Goal: Task Accomplishment & Management: Complete application form

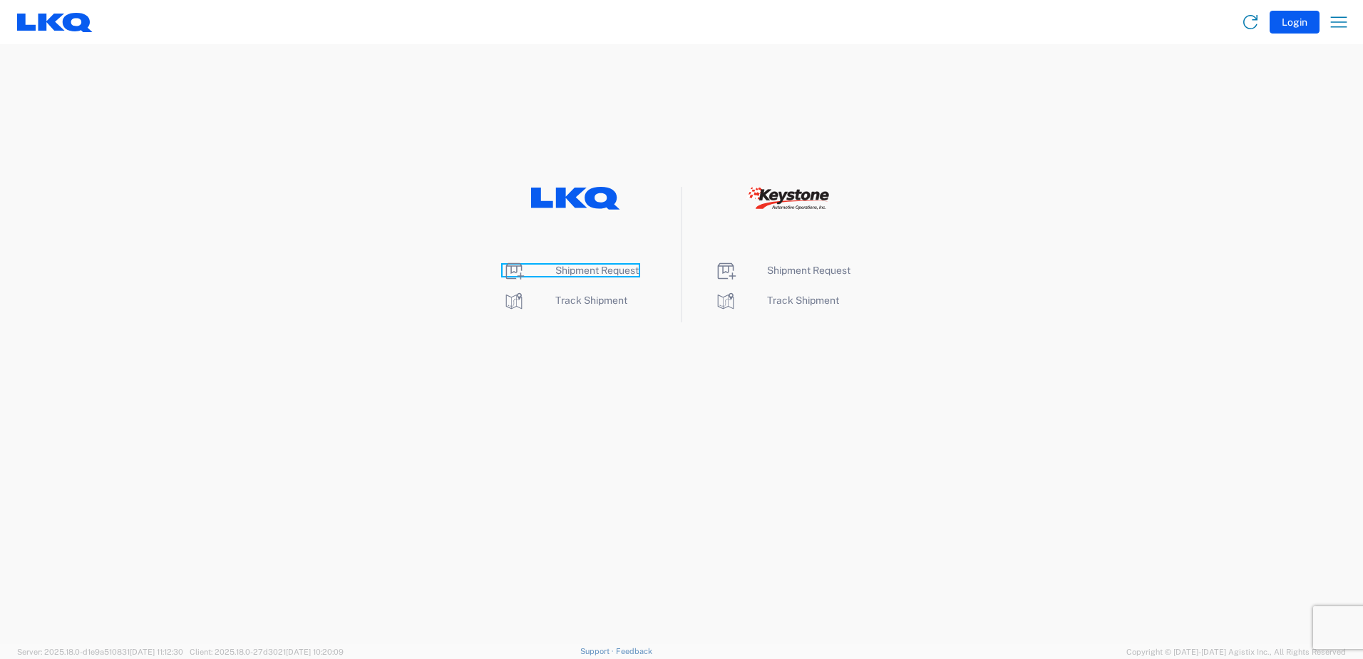
click at [577, 269] on span "Shipment Request" at bounding box center [596, 270] width 83 height 11
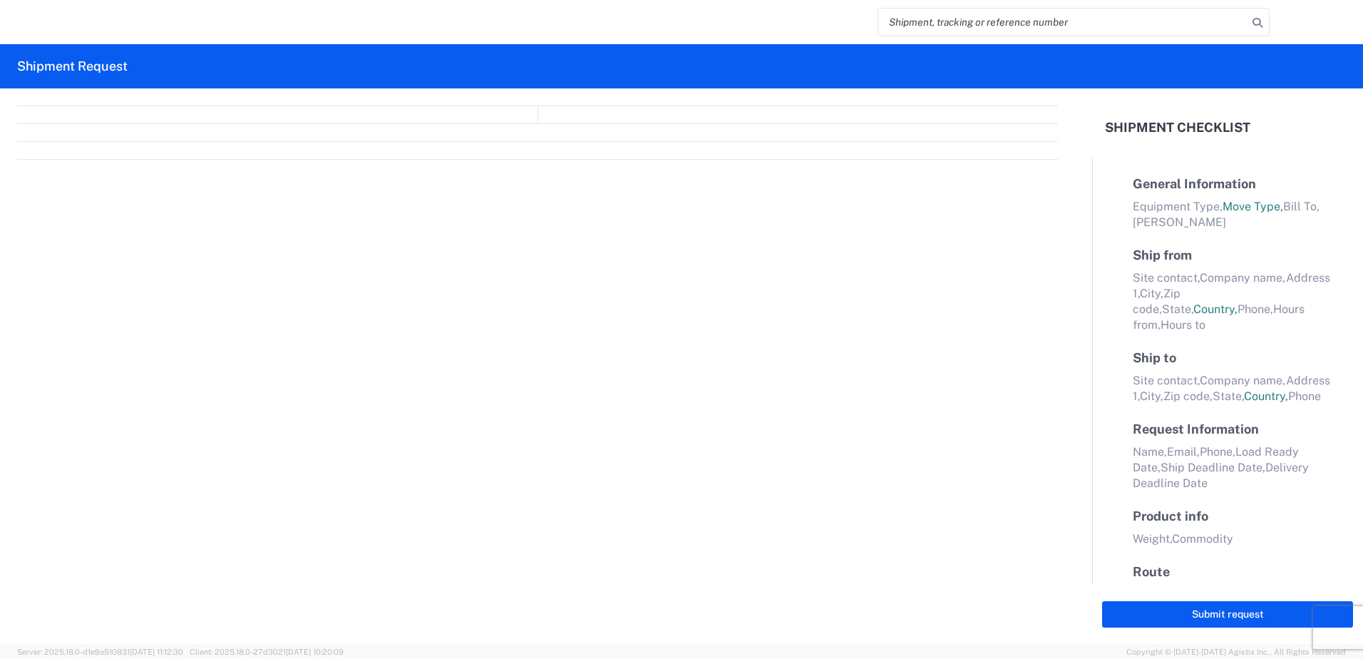
select select "FULL"
select select "LBS"
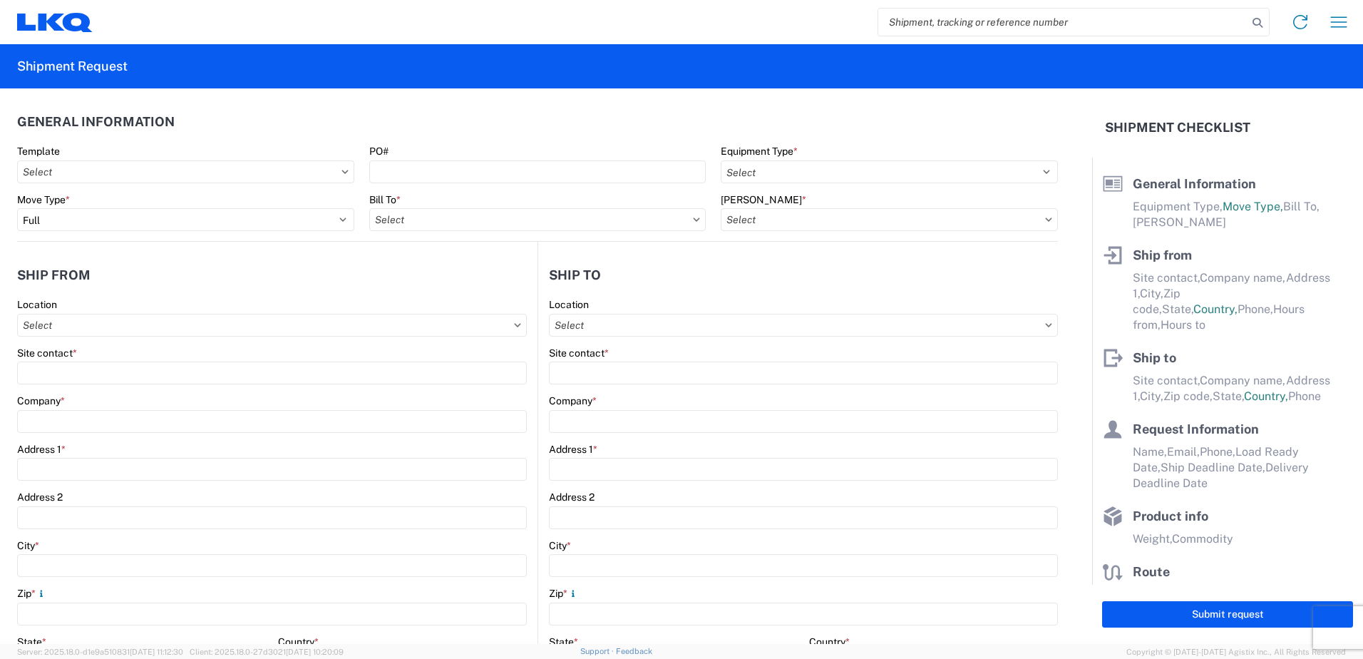
click at [341, 170] on icon at bounding box center [344, 172] width 7 height 4
click at [312, 173] on input "Template" at bounding box center [185, 171] width 337 height 23
type input "INTERN"
click at [167, 238] on div "International Auto_3392_Wheel Cores" at bounding box center [146, 235] width 250 height 23
type input "International Auto_3392_Wheel Cores"
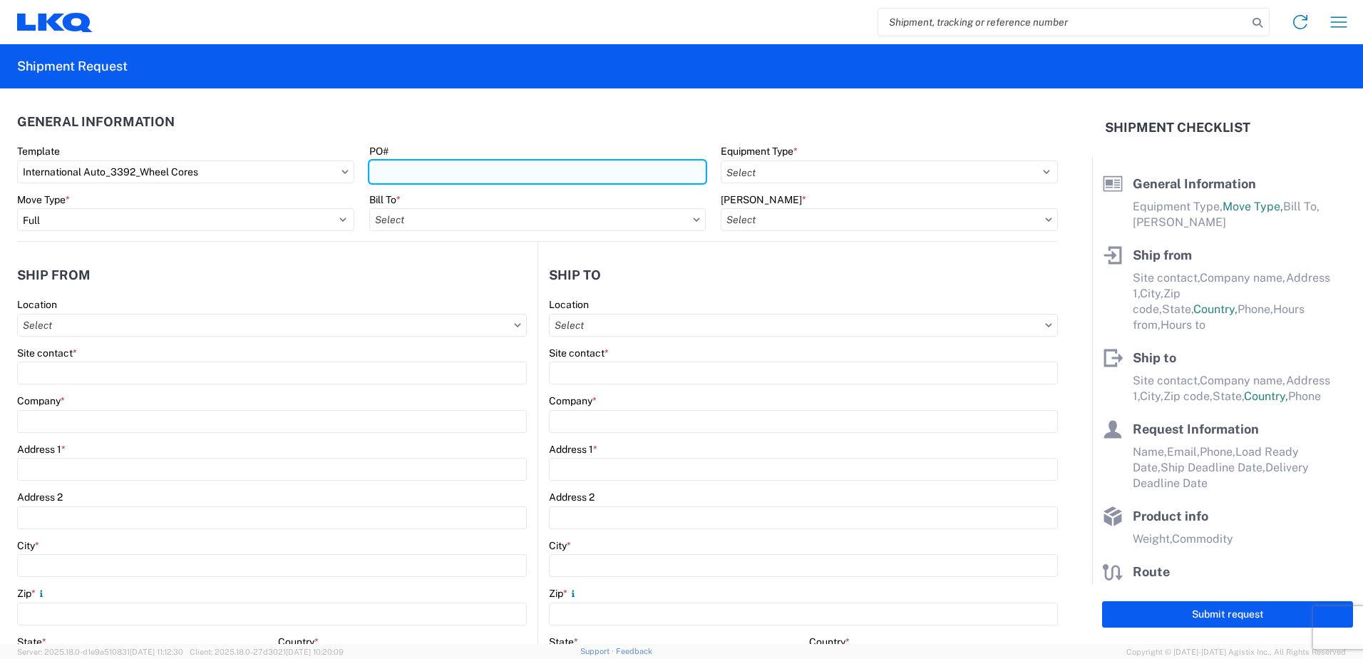
click at [386, 167] on input "PO#" at bounding box center [537, 171] width 337 height 23
select select "STDV"
select select
type input "Armando"
type input "International Auto Core"
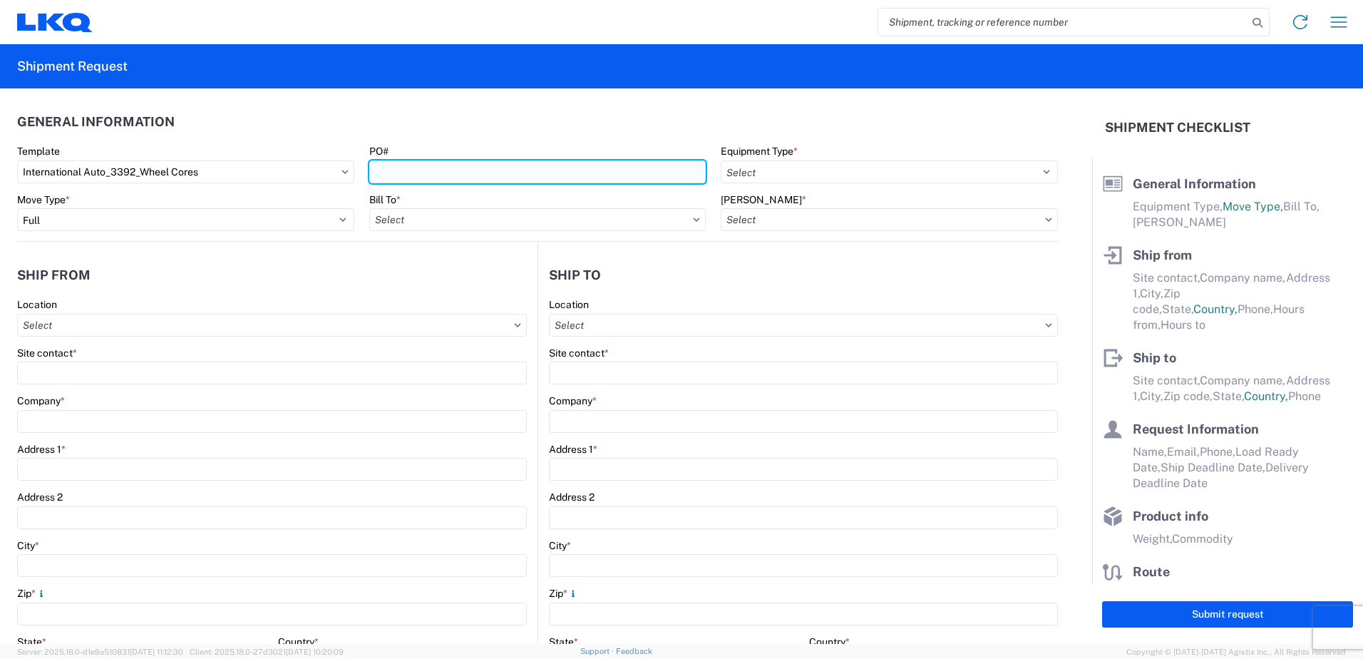
type input "74 Randall PLace"
type input "Springfield"
type input "01108"
type input "internationalcores@gmail.com"
type input "C.Reynolds"
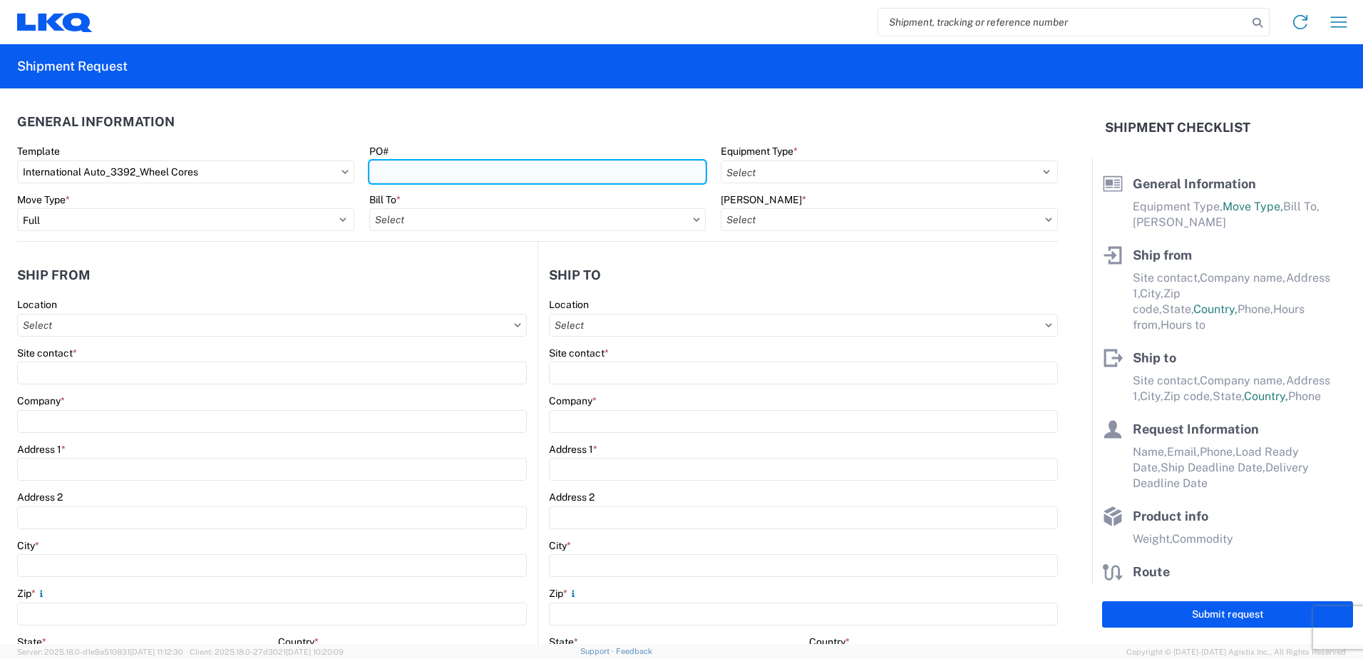
type input "LKQ Corporation"
type input "1750 Riverfork Dr"
type input "Huntington"
type input "46750"
type input "C.Reynolds"
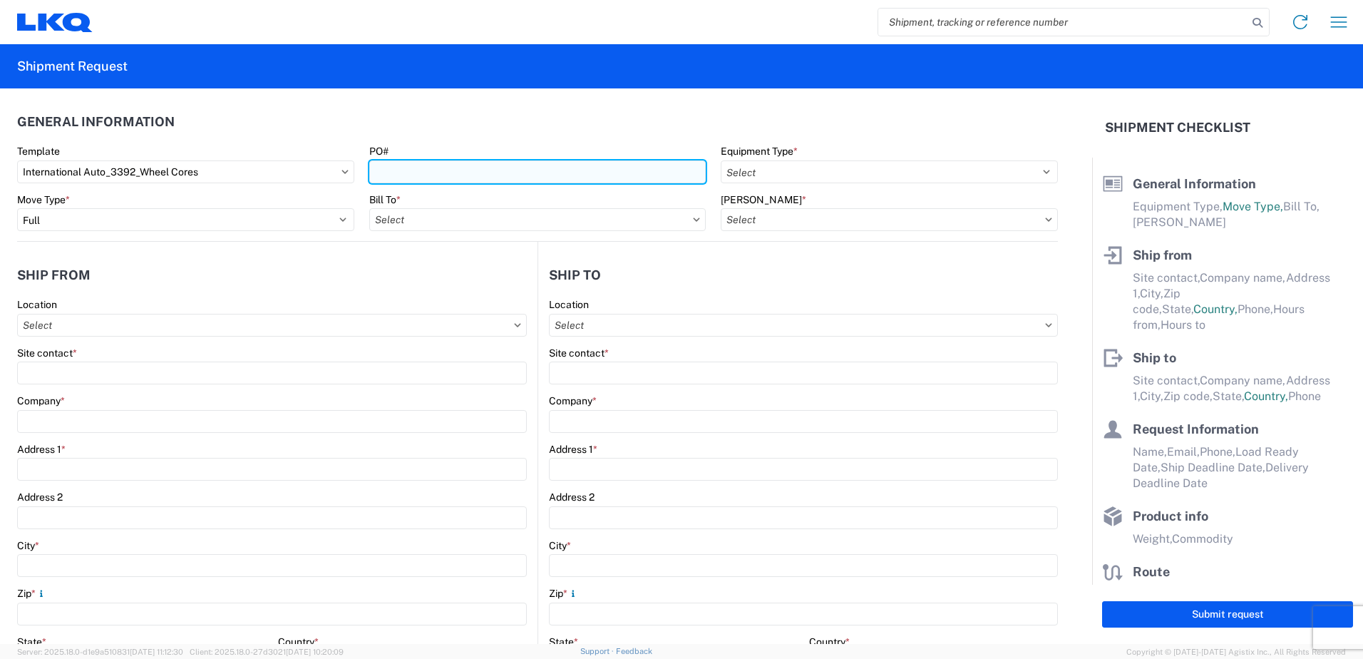
type input "ctreynolds@lkqcorp.com"
type input "2602245817"
type input "2021-12-09"
type input "40000"
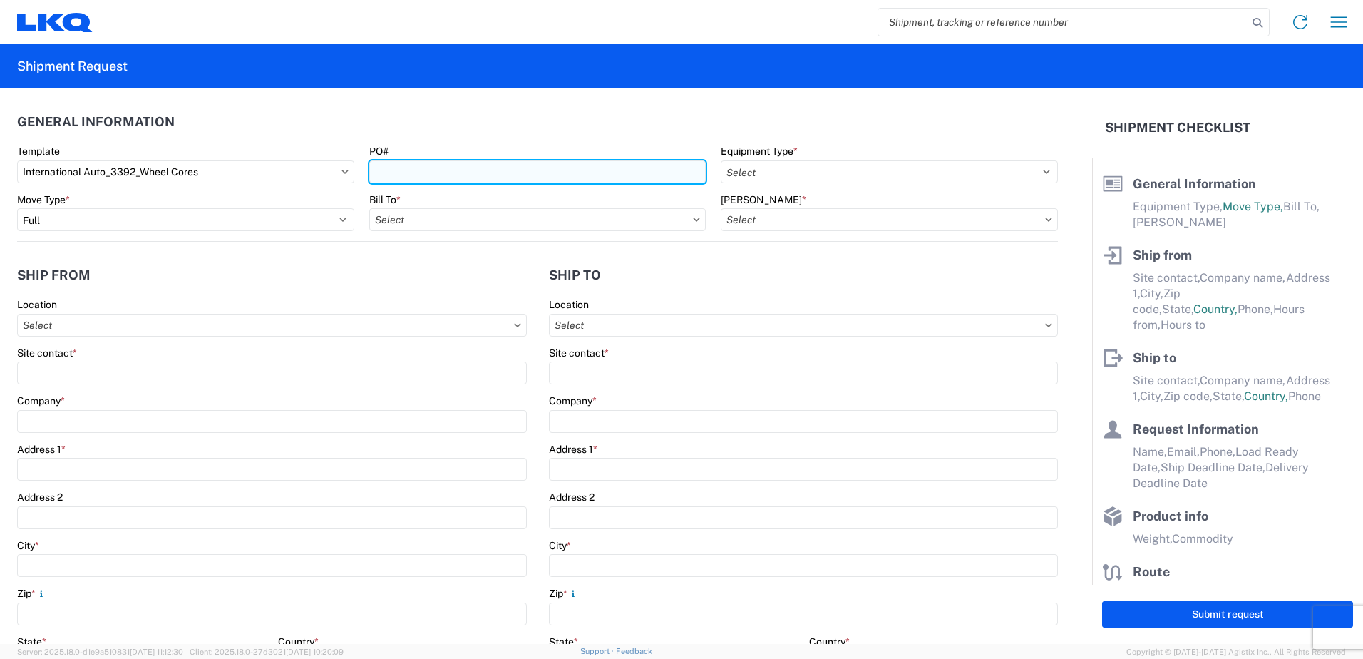
type input "Wheels - Stacked & Palletized"
type input "20"
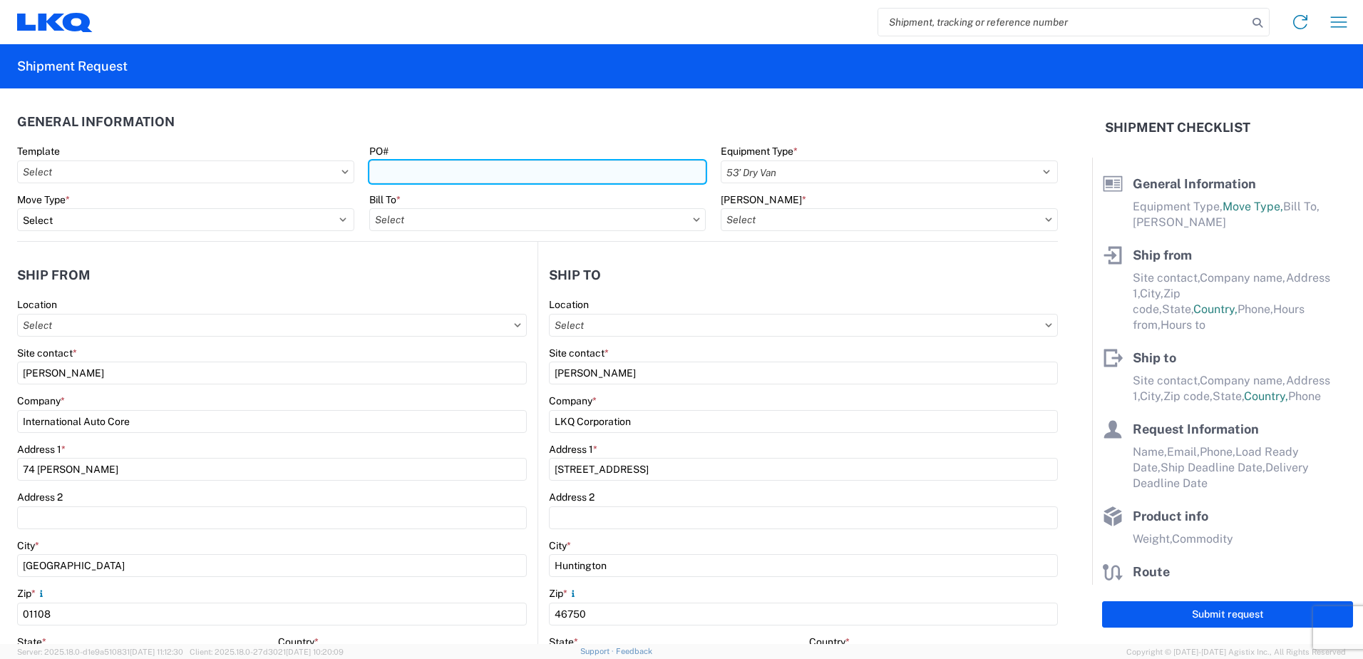
select select "US"
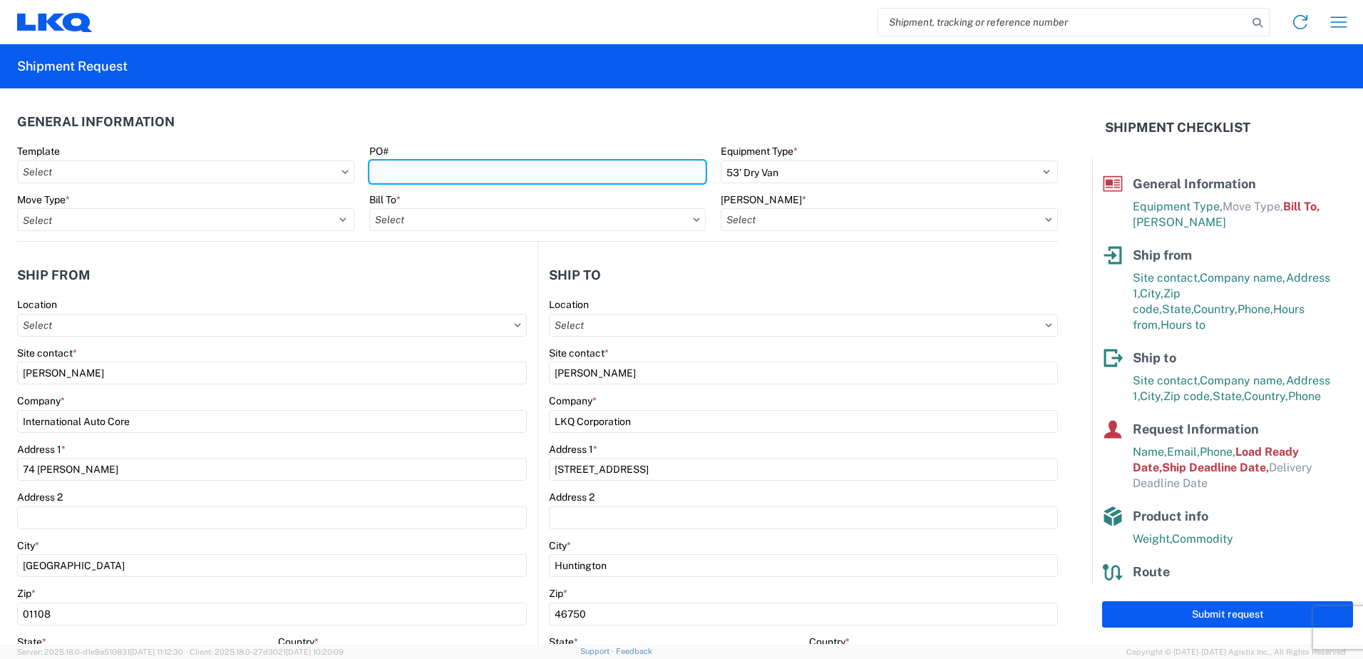
type input "3392 - Transmetco"
type input "3392-3015-50180-0000 - 3392 Freight In - Wheel Cores"
type input "T31393-1"
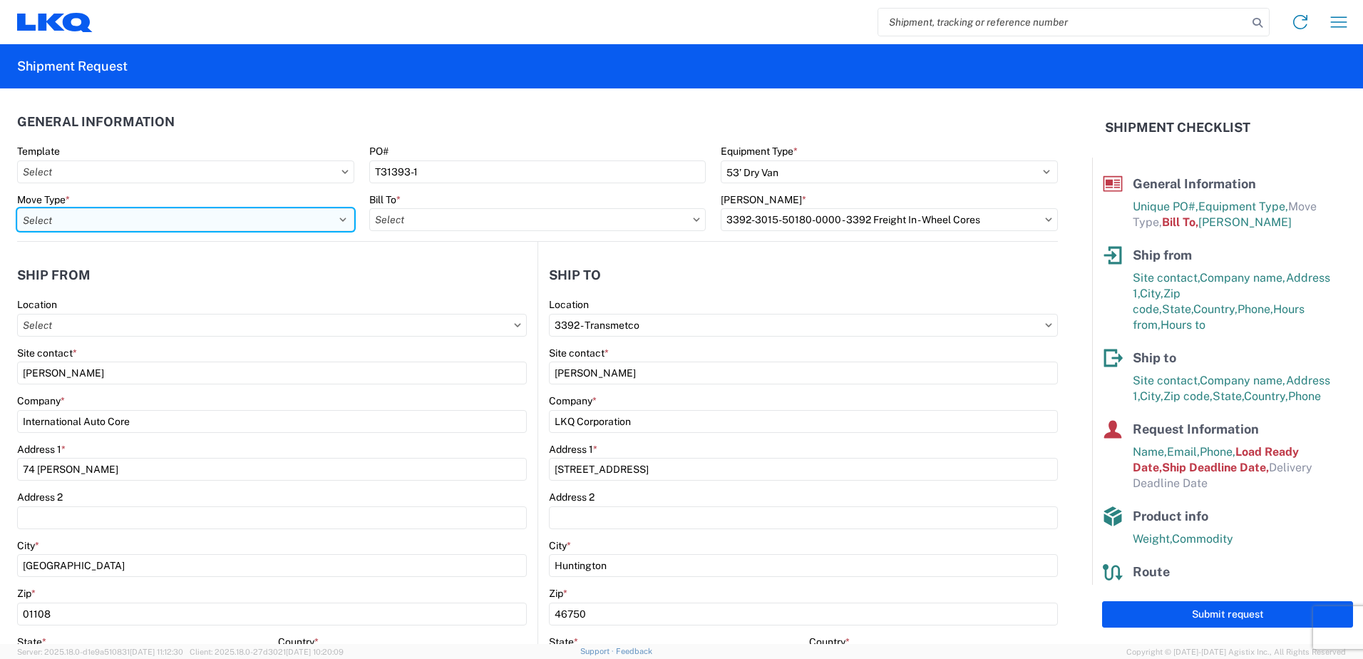
click at [336, 218] on select "Select Full Partial TL" at bounding box center [185, 219] width 337 height 23
select select "FULL"
click at [17, 208] on select "Select Full Partial TL" at bounding box center [185, 219] width 337 height 23
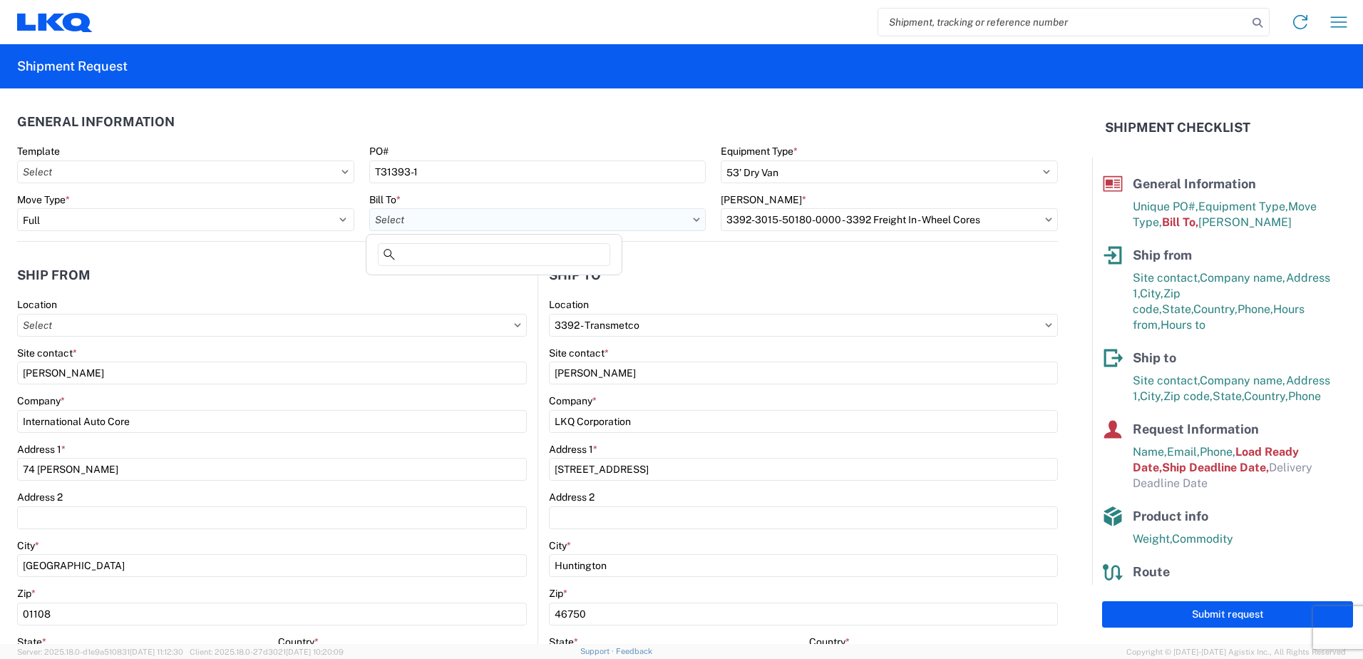
click at [418, 222] on input "Bill To *" at bounding box center [537, 219] width 337 height 23
type input "F"
type input "3392"
click at [419, 284] on div "3392 - Transmetco" at bounding box center [494, 283] width 250 height 23
type input "3392 - Transmetco"
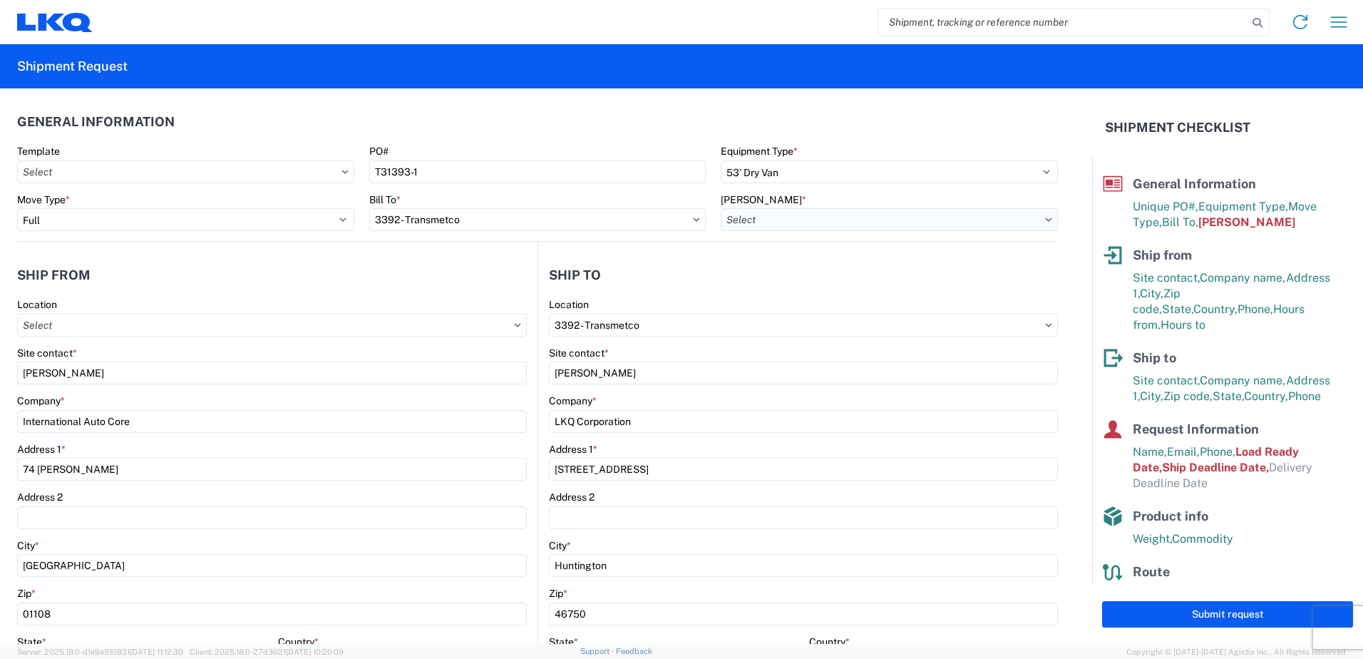
click at [784, 222] on input "Bill Code *" at bounding box center [889, 219] width 337 height 23
type input "3392"
click at [801, 285] on div "3392-3015-50180-0000 - 3392 Freight In - Wheel Cores" at bounding box center [849, 283] width 265 height 23
type input "3392-3015-50180-0000 - 3392 Freight In - Wheel Cores"
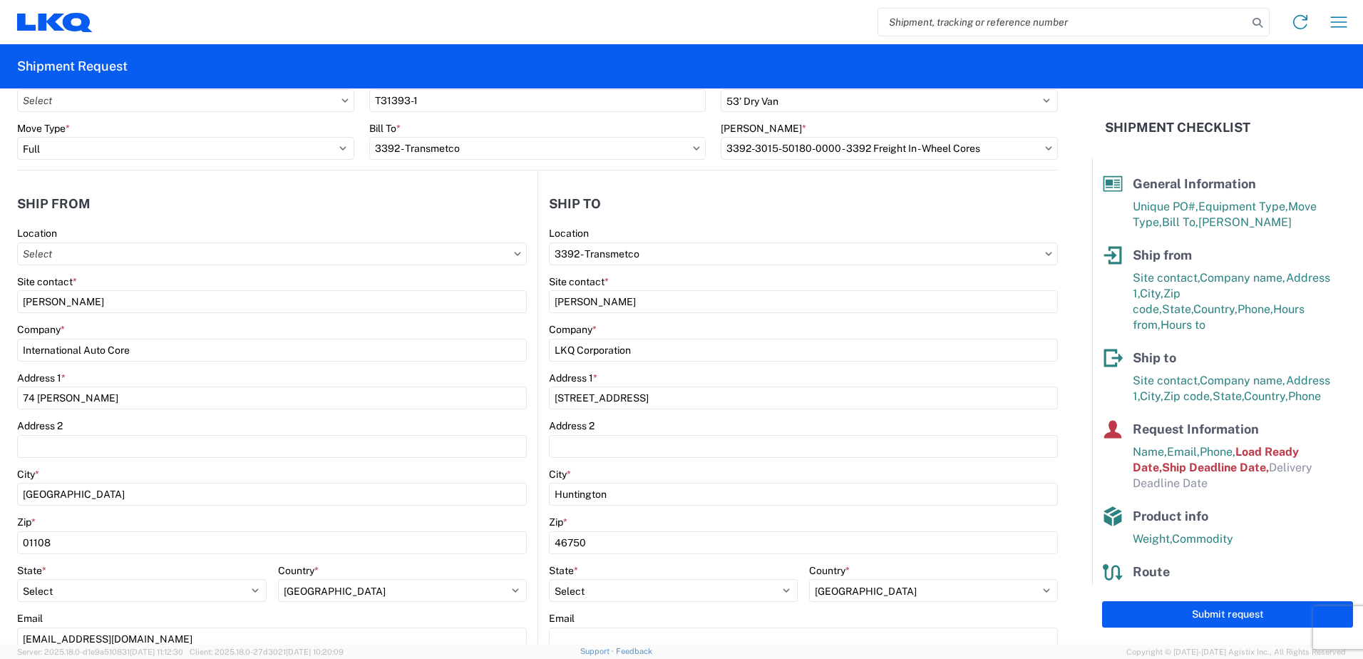
scroll to position [143, 0]
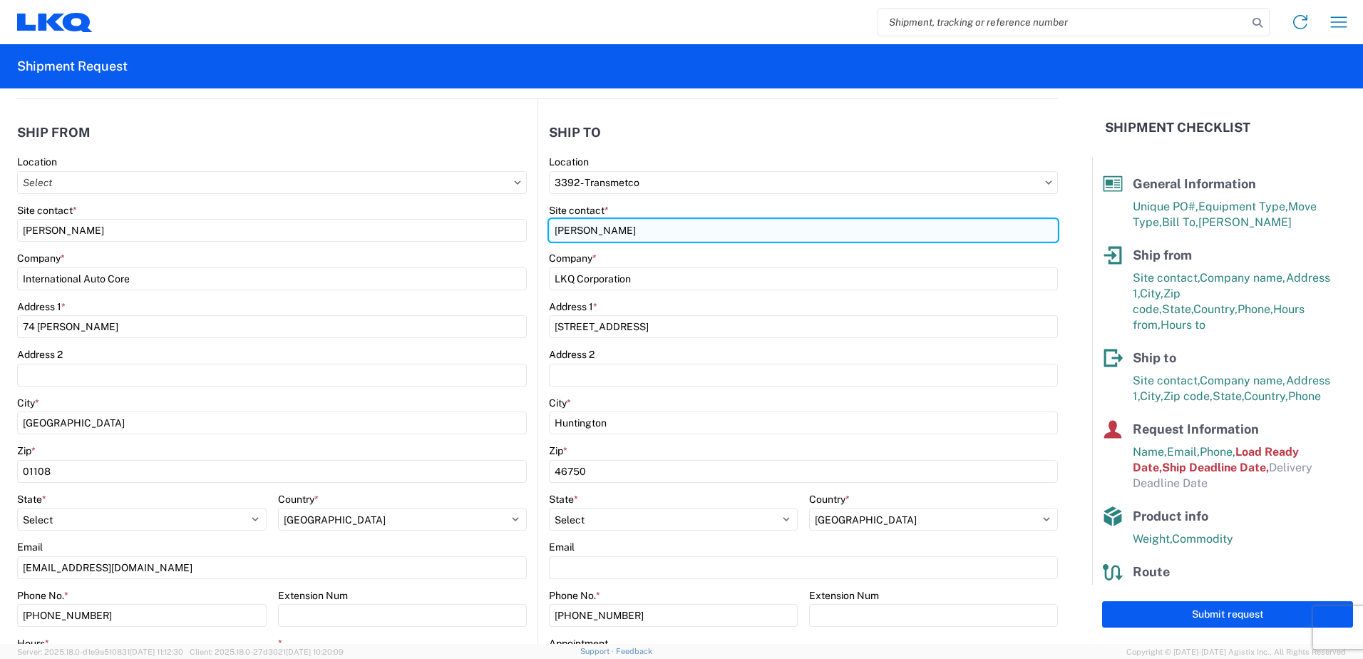
click at [619, 232] on input "C.Reynolds" at bounding box center [803, 230] width 509 height 23
type input "C"
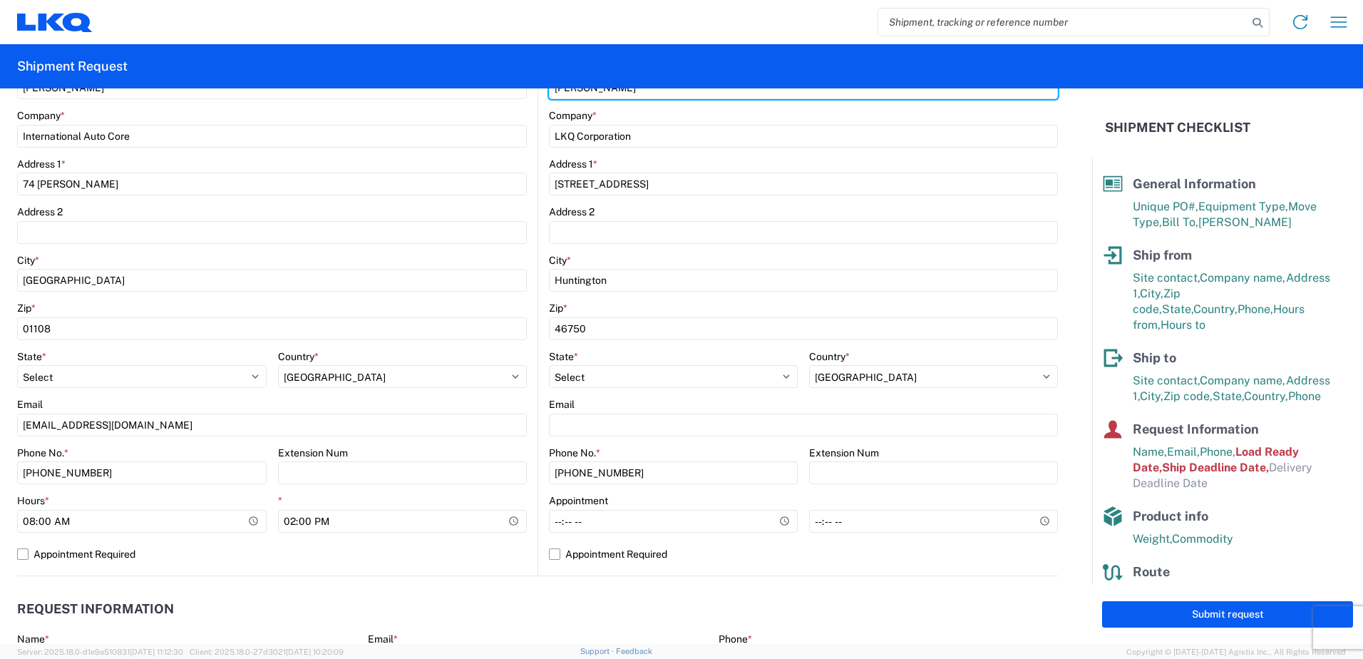
scroll to position [356, 0]
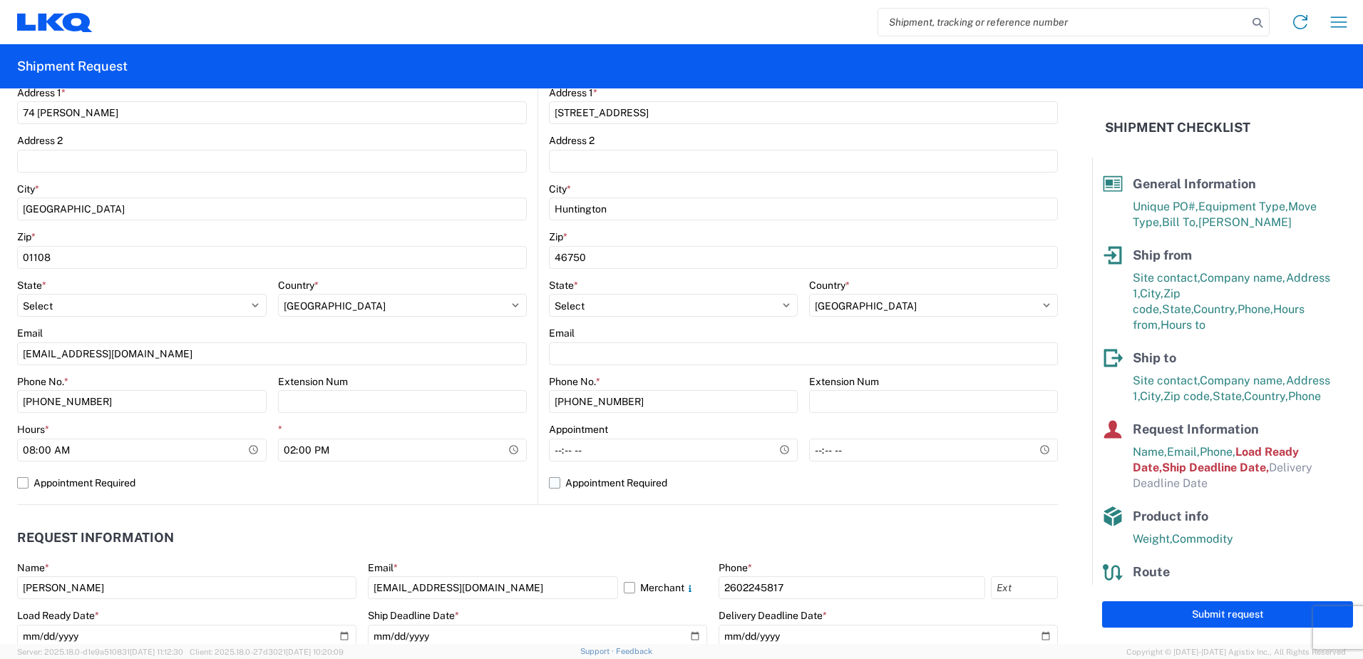
type input "[PERSON_NAME]"
click at [582, 487] on label "Appointment Required" at bounding box center [803, 482] width 509 height 23
click at [0, 0] on input "Appointment Required" at bounding box center [0, 0] width 0 height 0
select select "US"
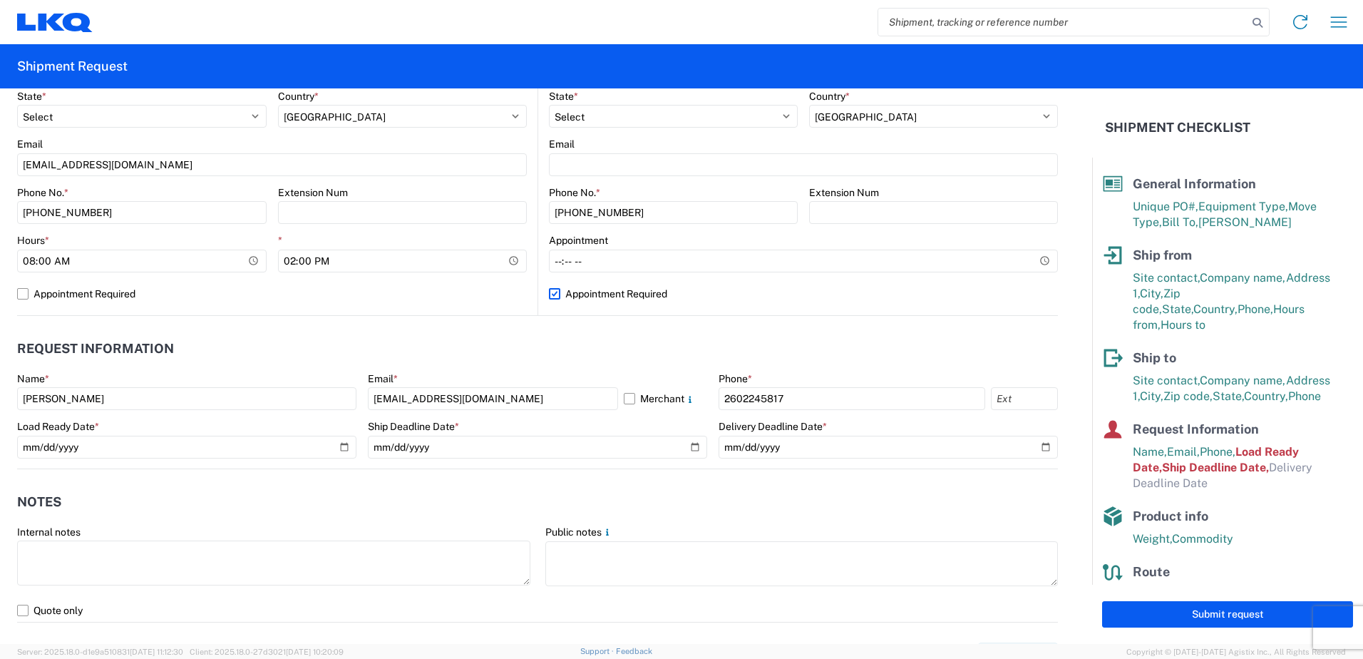
scroll to position [570, 0]
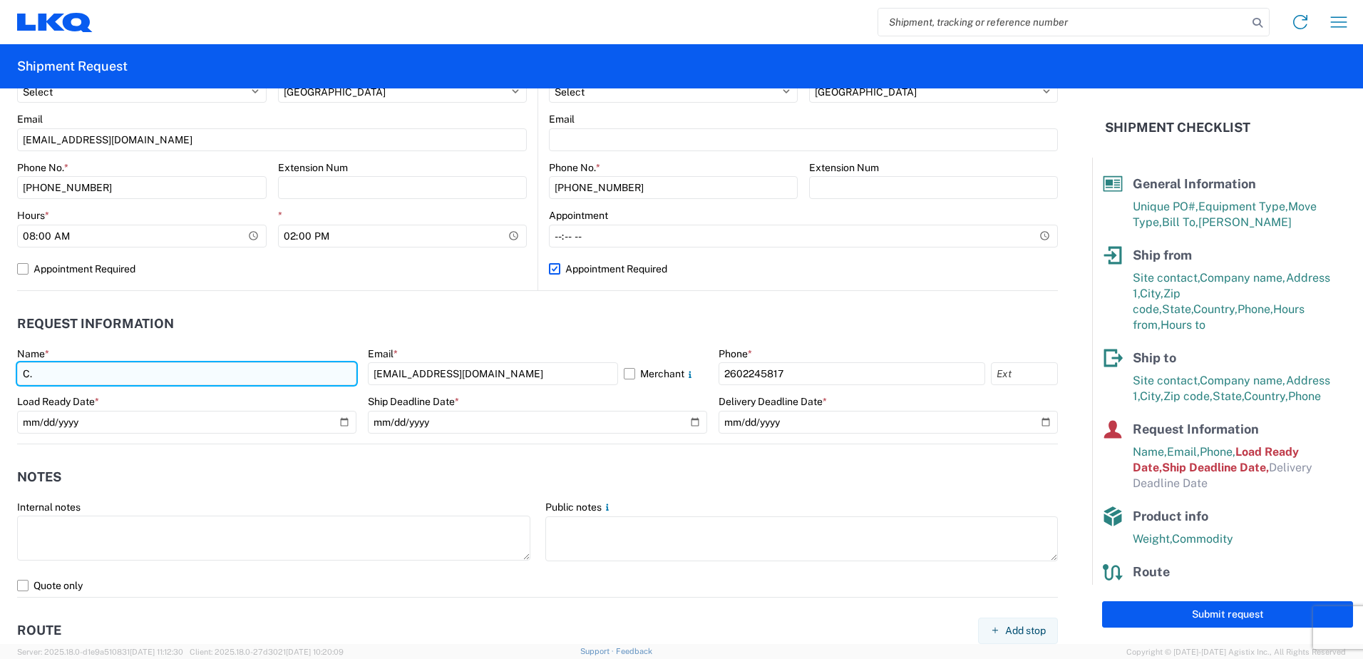
type input "C"
type input "Ryan"
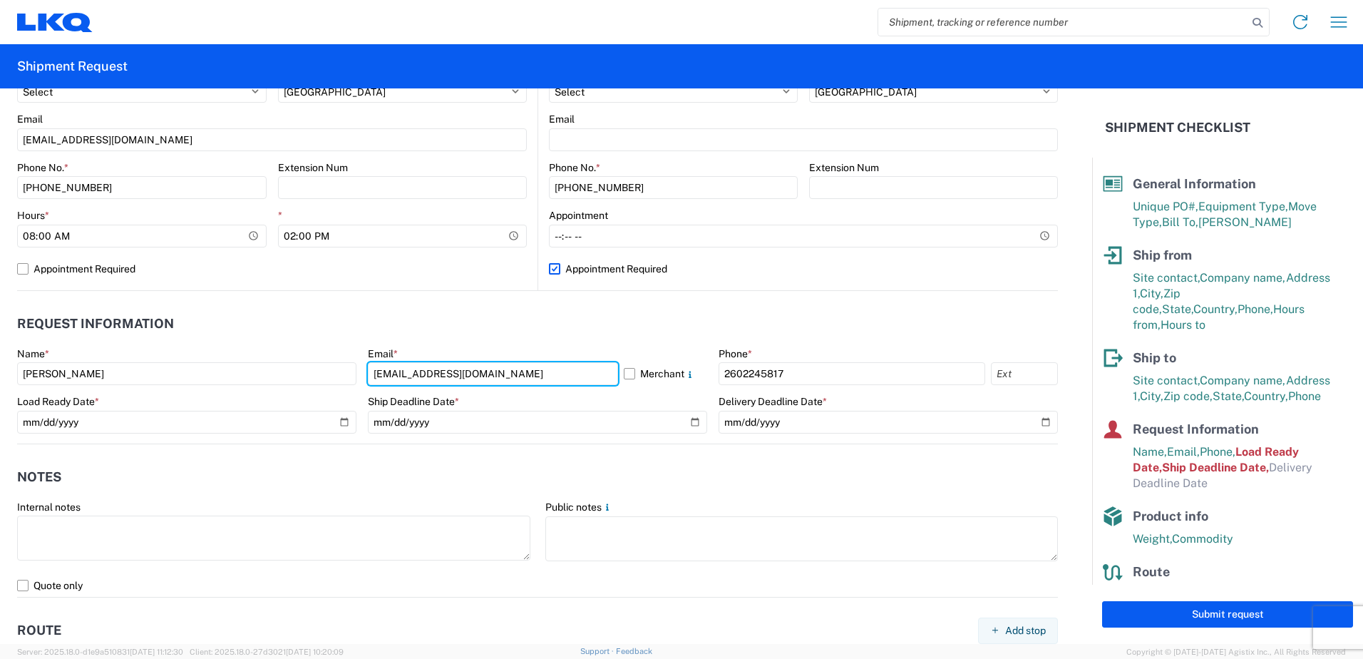
type input "rxgledhill@lkqcorp.com"
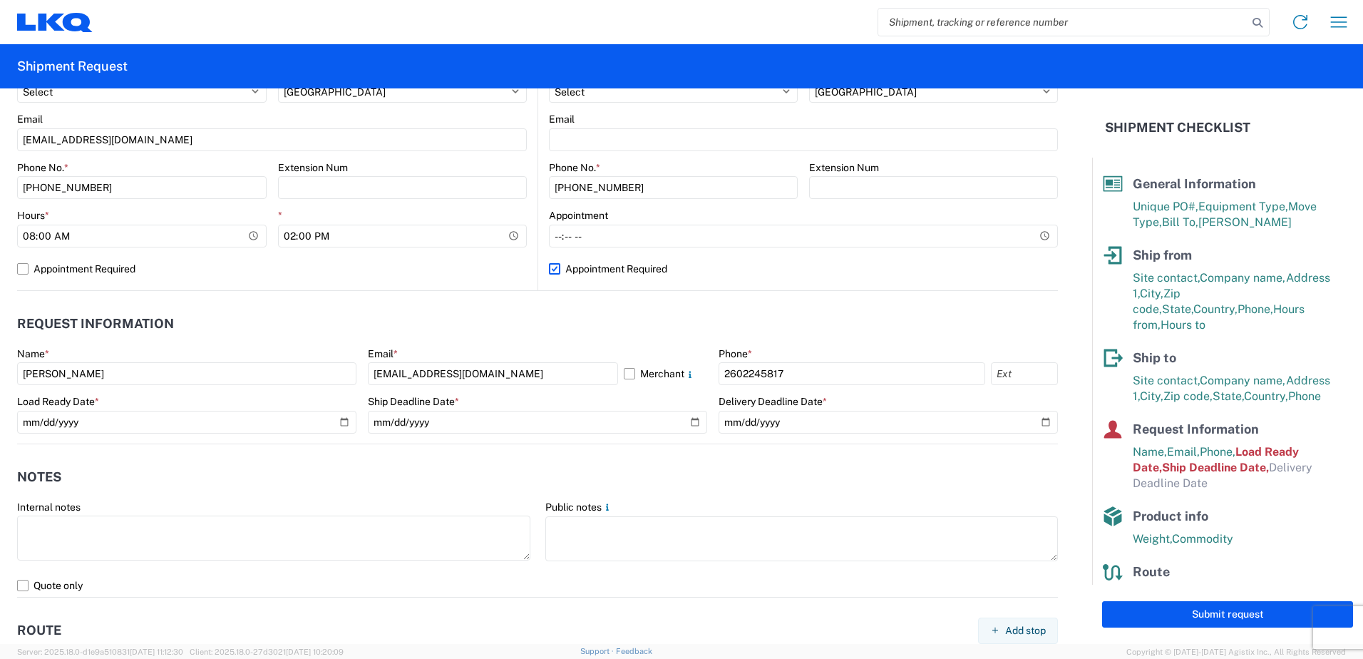
click at [509, 322] on header "Request Information" at bounding box center [537, 324] width 1041 height 32
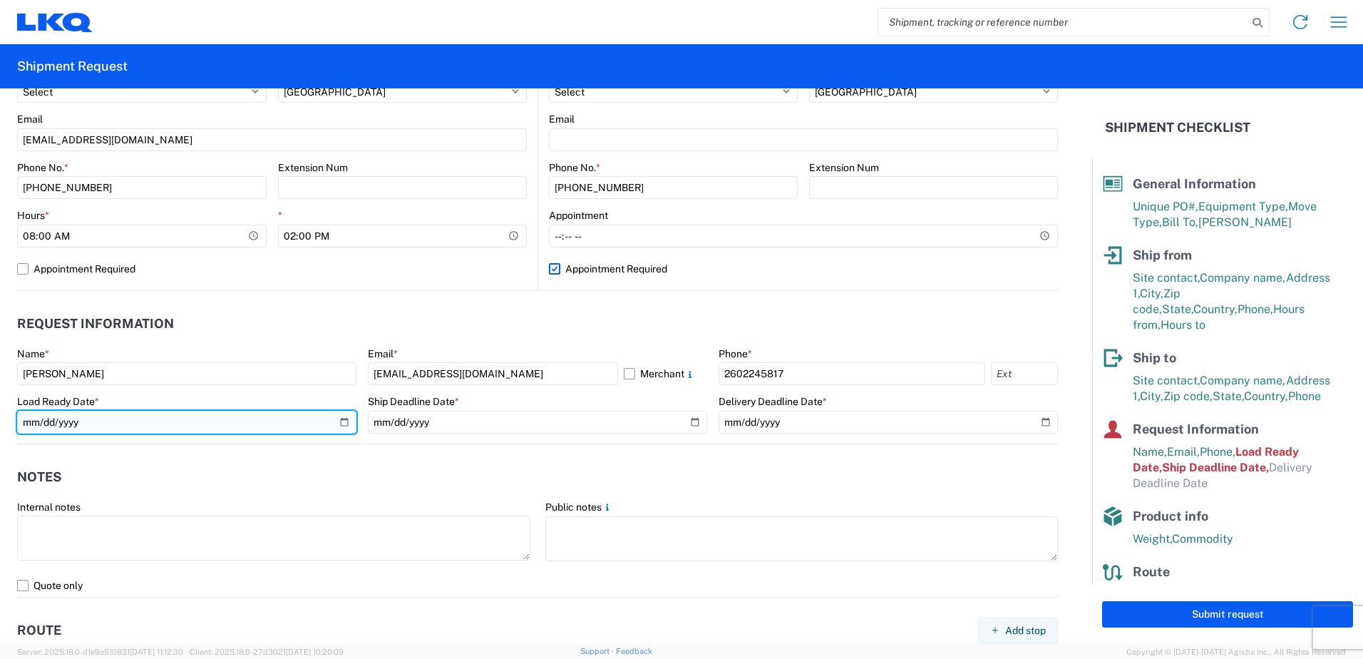
click at [340, 422] on input "2021-12-09" at bounding box center [186, 422] width 339 height 23
type input "2025-09-16"
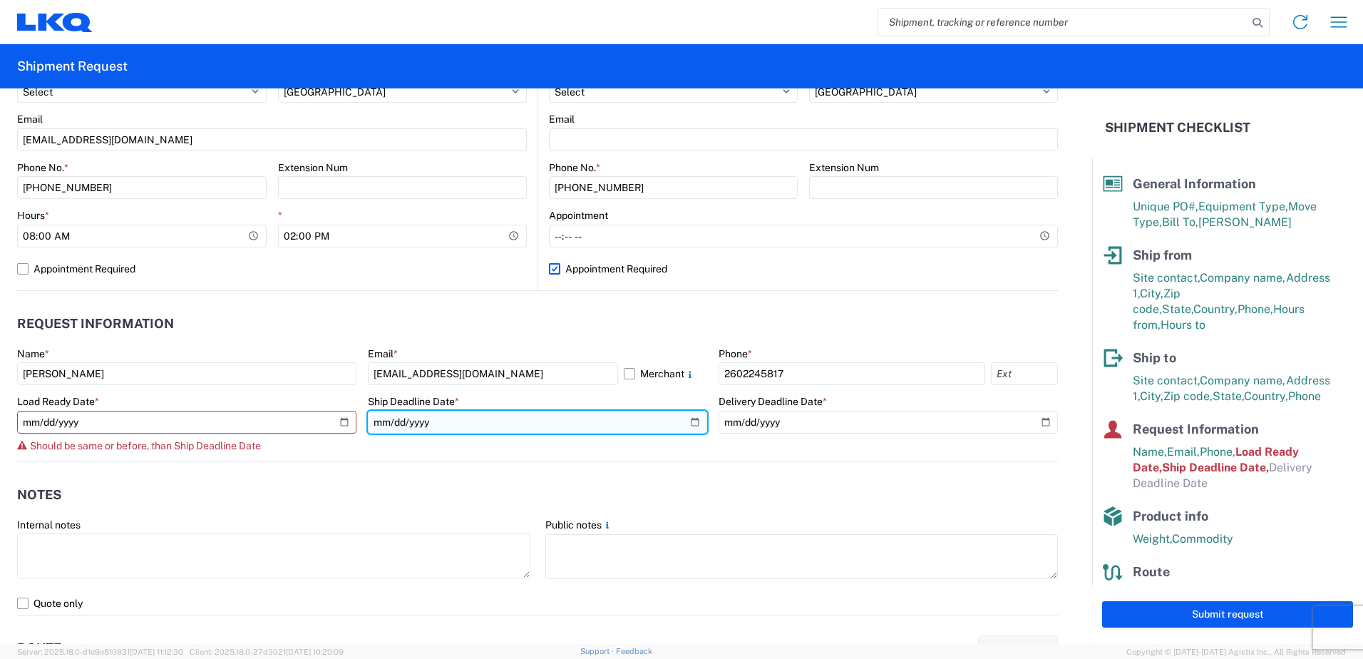
click at [689, 426] on input "2021-12-09" at bounding box center [537, 422] width 339 height 23
type input "2025-09-16"
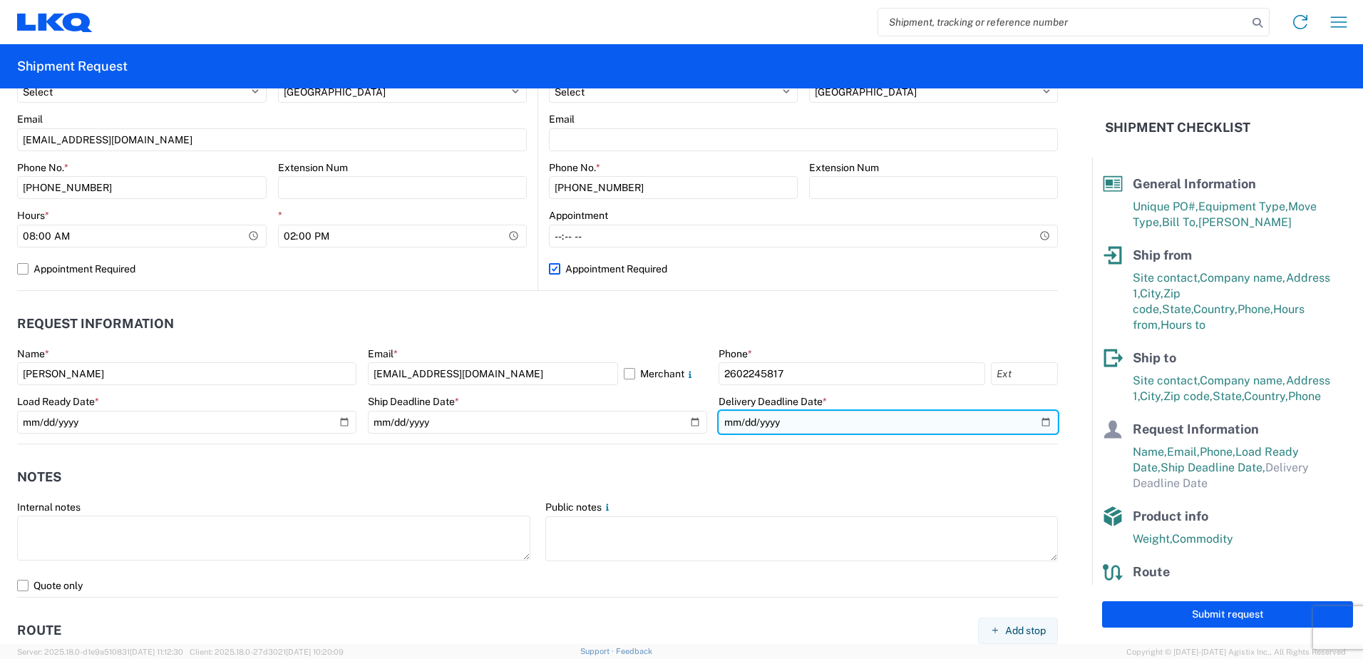
click at [1038, 427] on input "date" at bounding box center [888, 422] width 339 height 23
type input "2025-09-18"
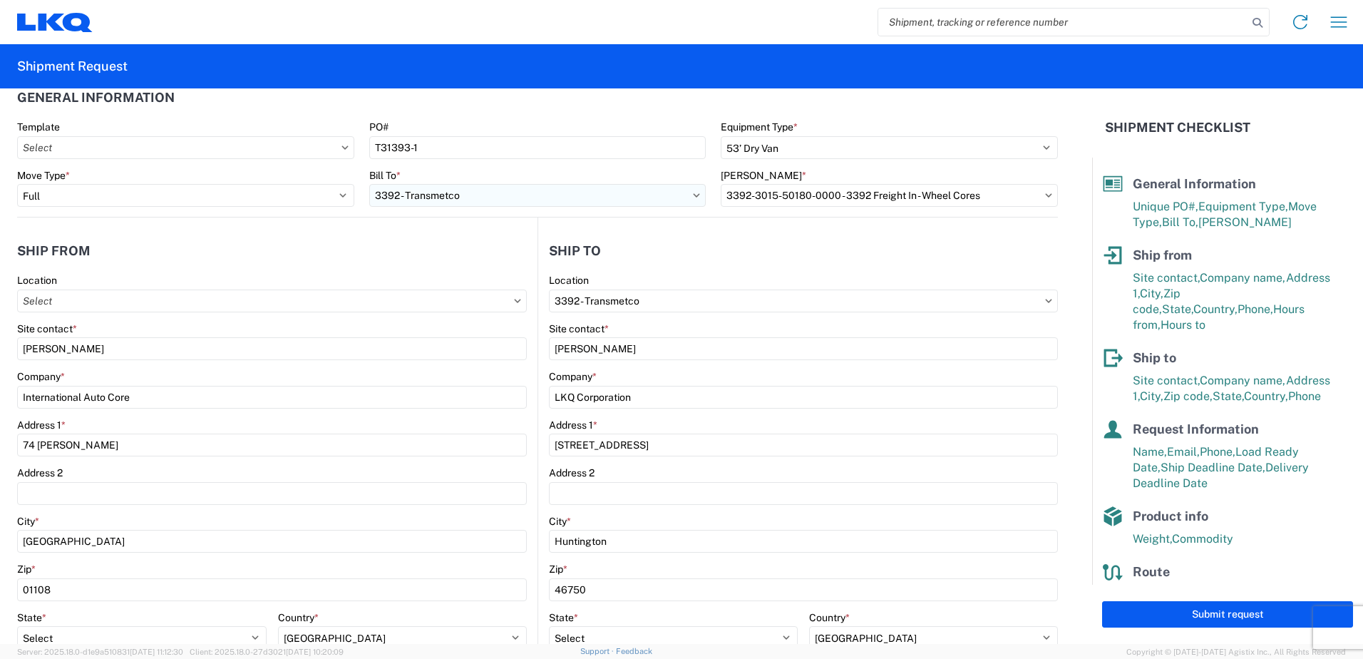
scroll to position [0, 0]
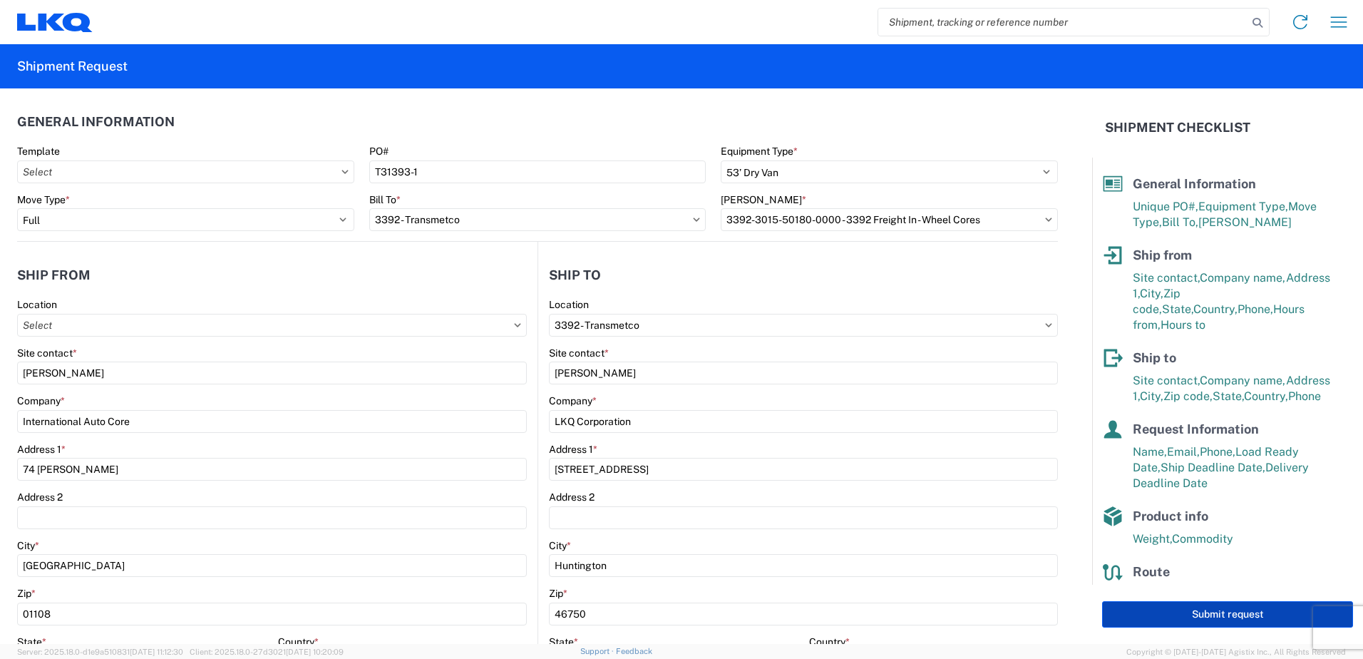
click at [1223, 617] on button "Submit request" at bounding box center [1227, 614] width 251 height 26
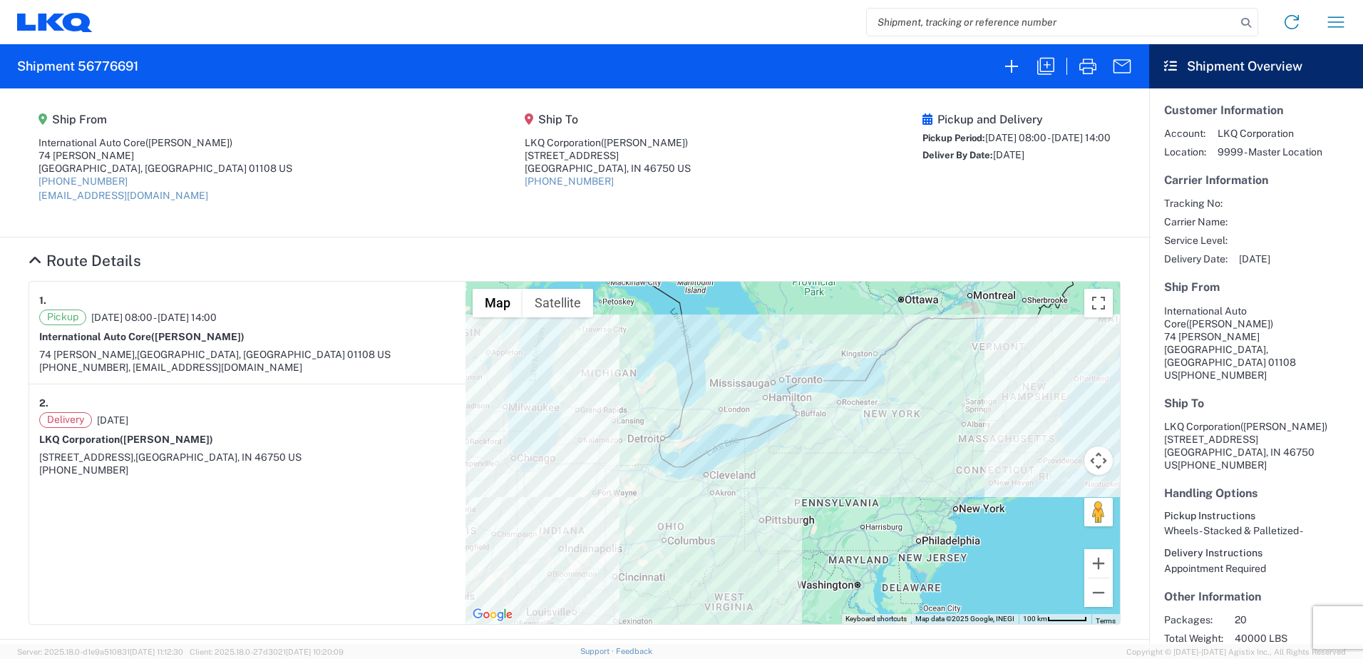
click at [143, 67] on agx-form-header "Shipment 56776691" at bounding box center [574, 66] width 1149 height 44
drag, startPoint x: 143, startPoint y: 67, endPoint x: 22, endPoint y: 68, distance: 120.5
click at [22, 68] on agx-form-header "Shipment 56776691" at bounding box center [574, 66] width 1149 height 44
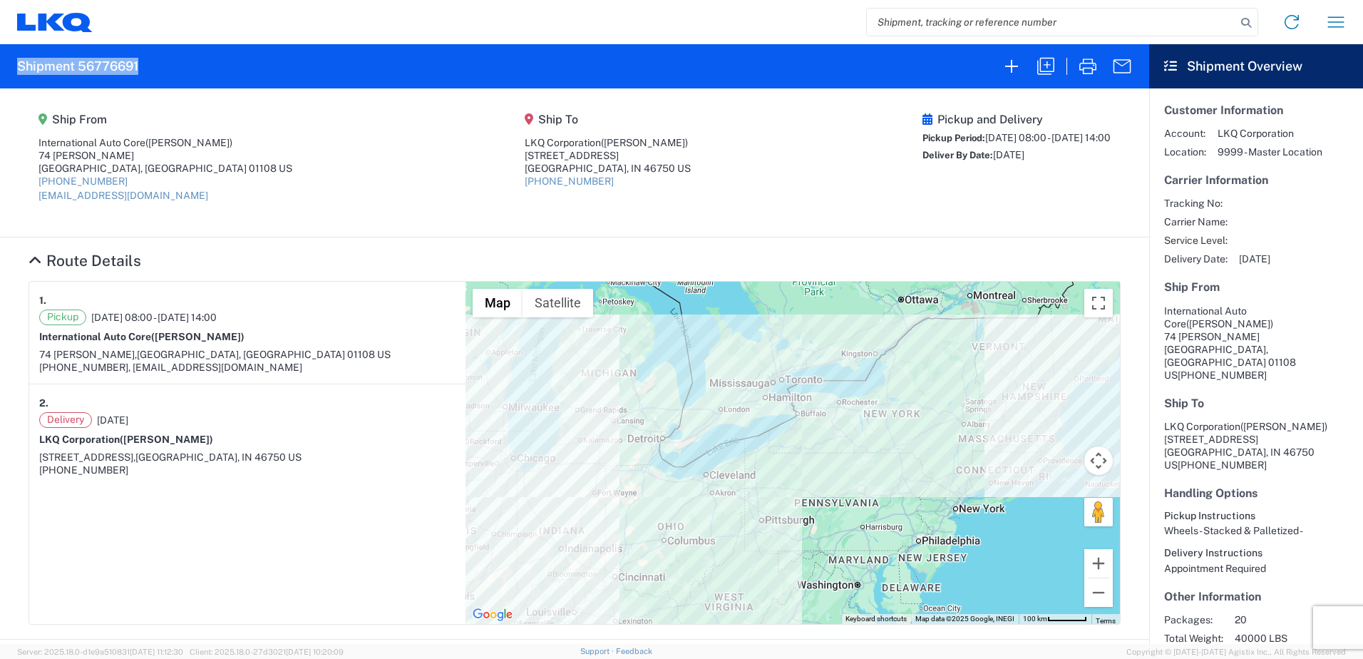
click at [57, 28] on icon at bounding box center [51, 21] width 26 height 17
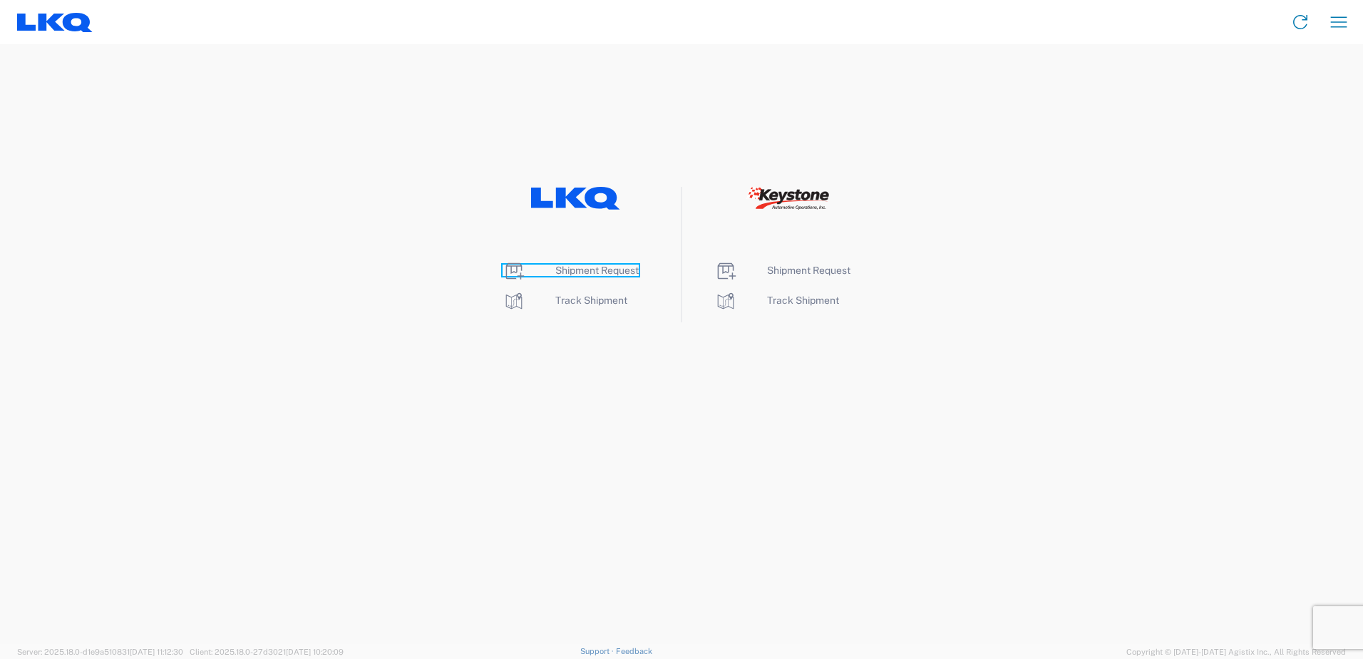
click at [617, 269] on span "Shipment Request" at bounding box center [596, 270] width 83 height 11
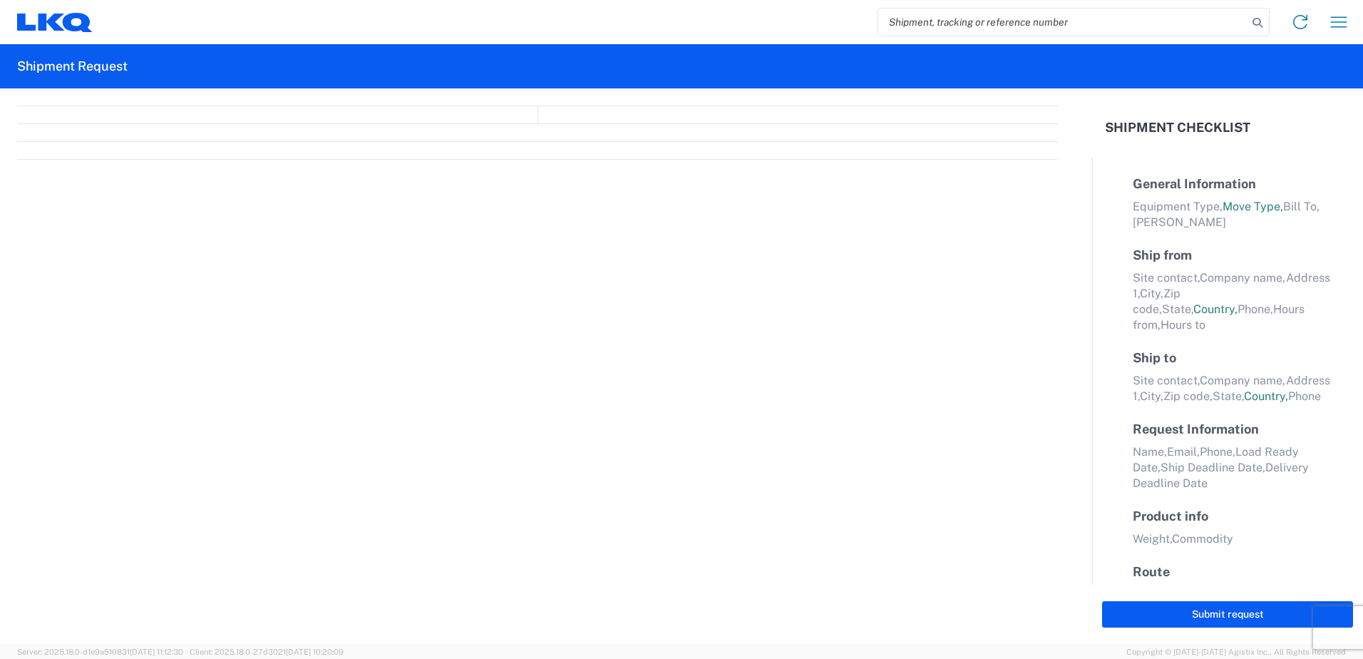
select select "FULL"
select select "US"
select select "LBS"
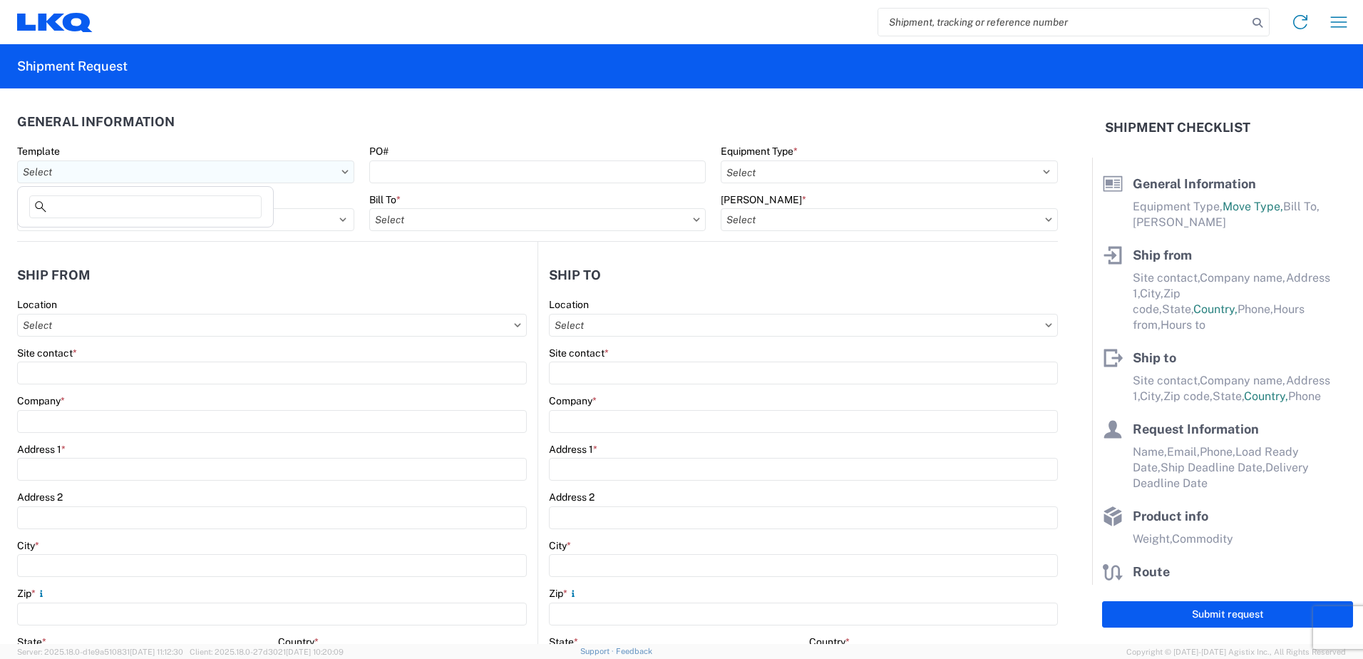
click at [174, 178] on input "Template" at bounding box center [185, 171] width 337 height 23
type input "internat"
click at [178, 239] on div "International Auto_3392_Wheel Cores" at bounding box center [146, 235] width 250 height 23
type input "International Auto_3392_Wheel Cores"
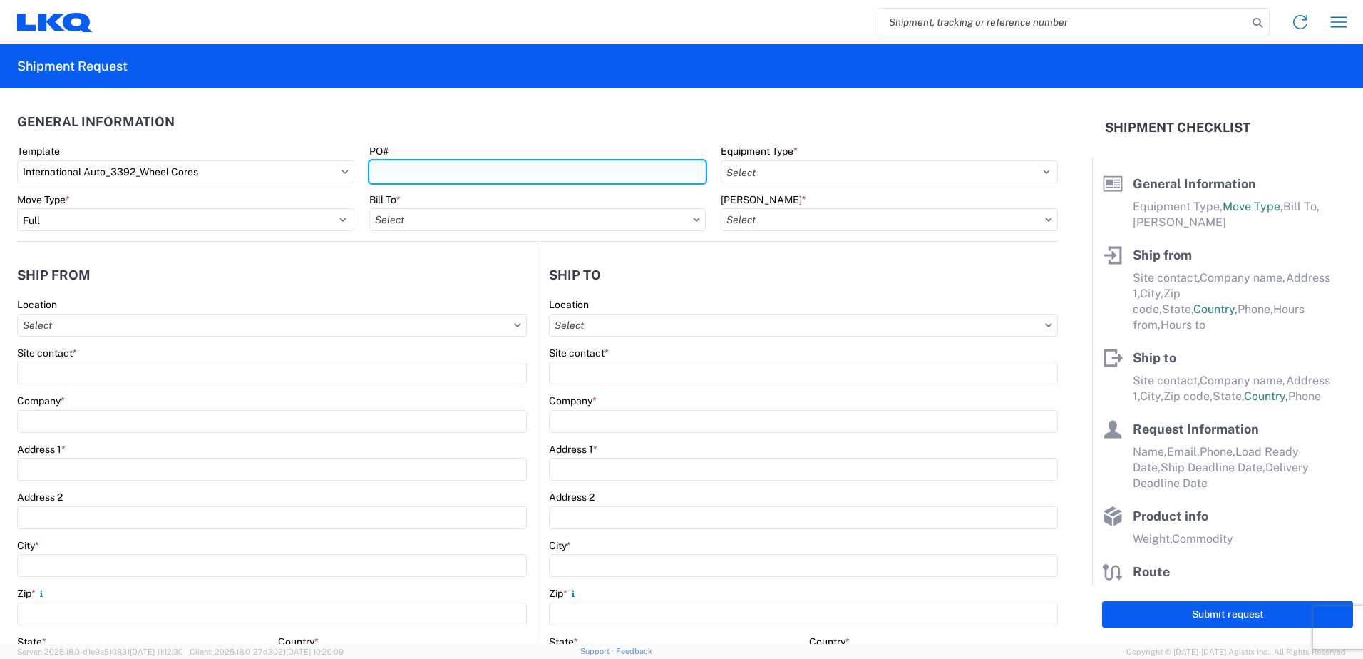
click at [409, 174] on input "PO#" at bounding box center [537, 171] width 337 height 23
type input "T"
type input "T3"
select select "STDV"
select select
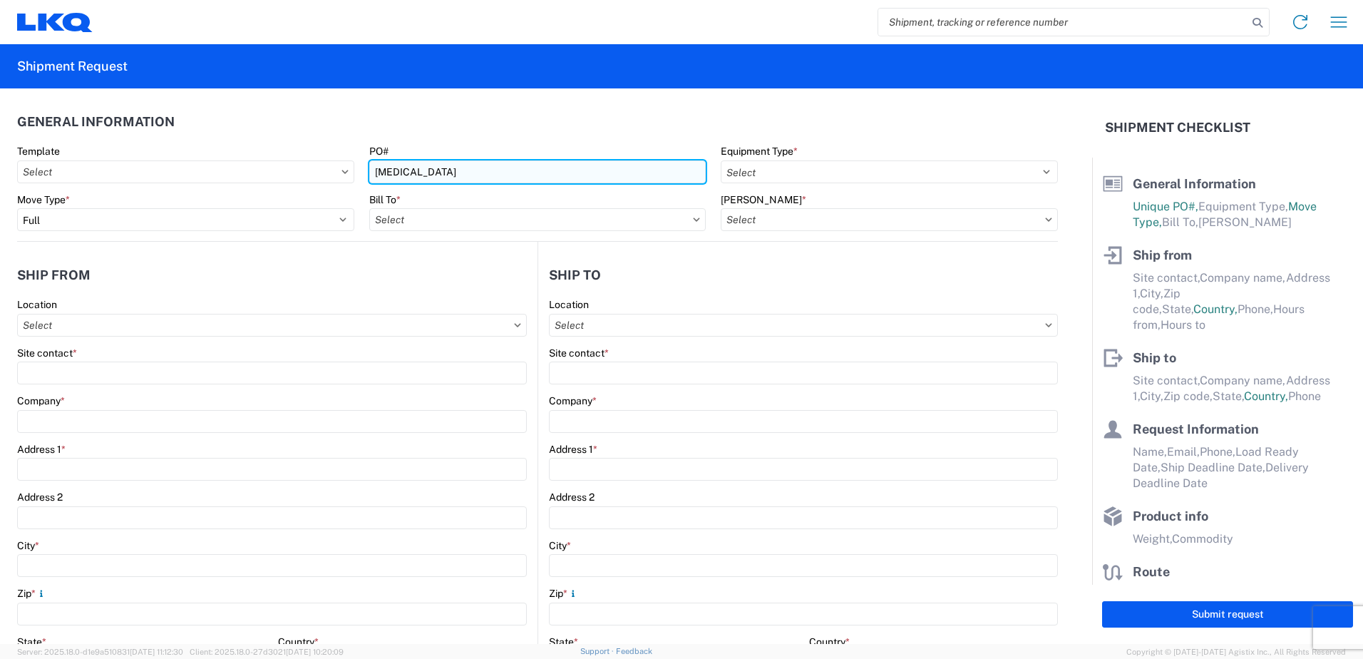
type input "Armando"
type input "International Auto Core"
type input "74 Randall PLace"
type input "Springfield"
type input "01108"
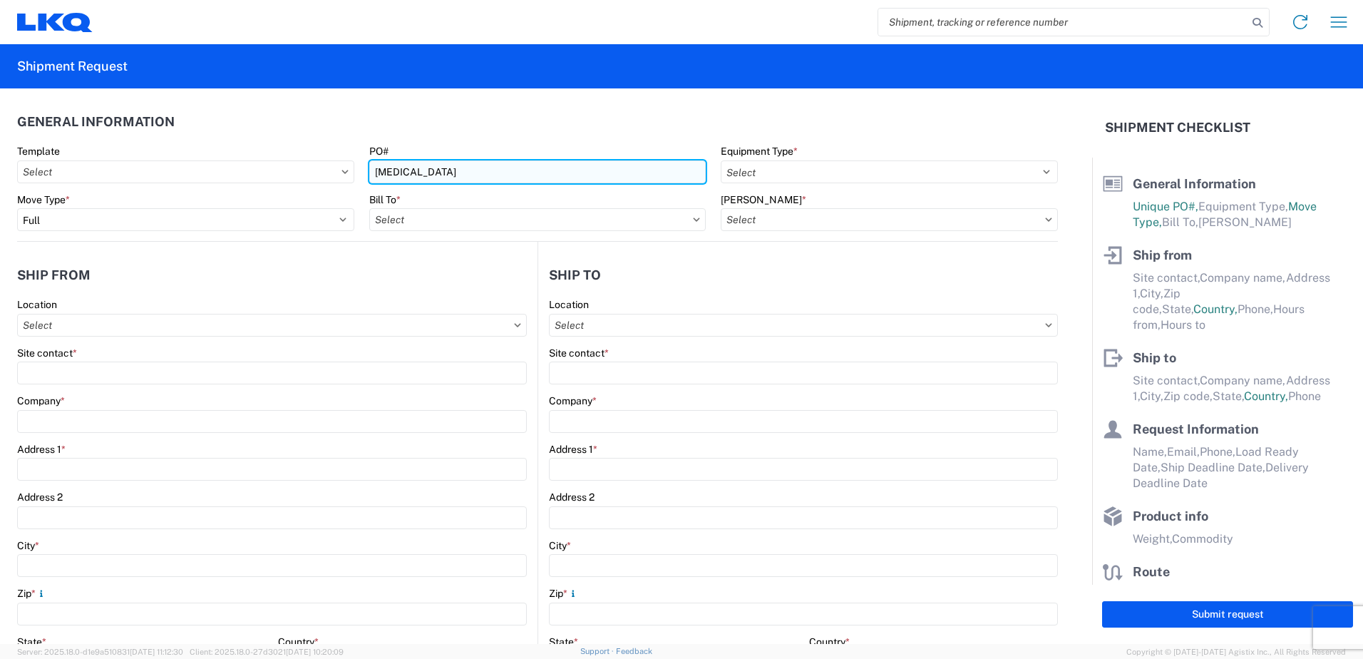
type input "internationalcores@gmail.com"
type input "C.Reynolds"
type input "LKQ Corporation"
type input "1750 Riverfork Dr"
type input "Huntington"
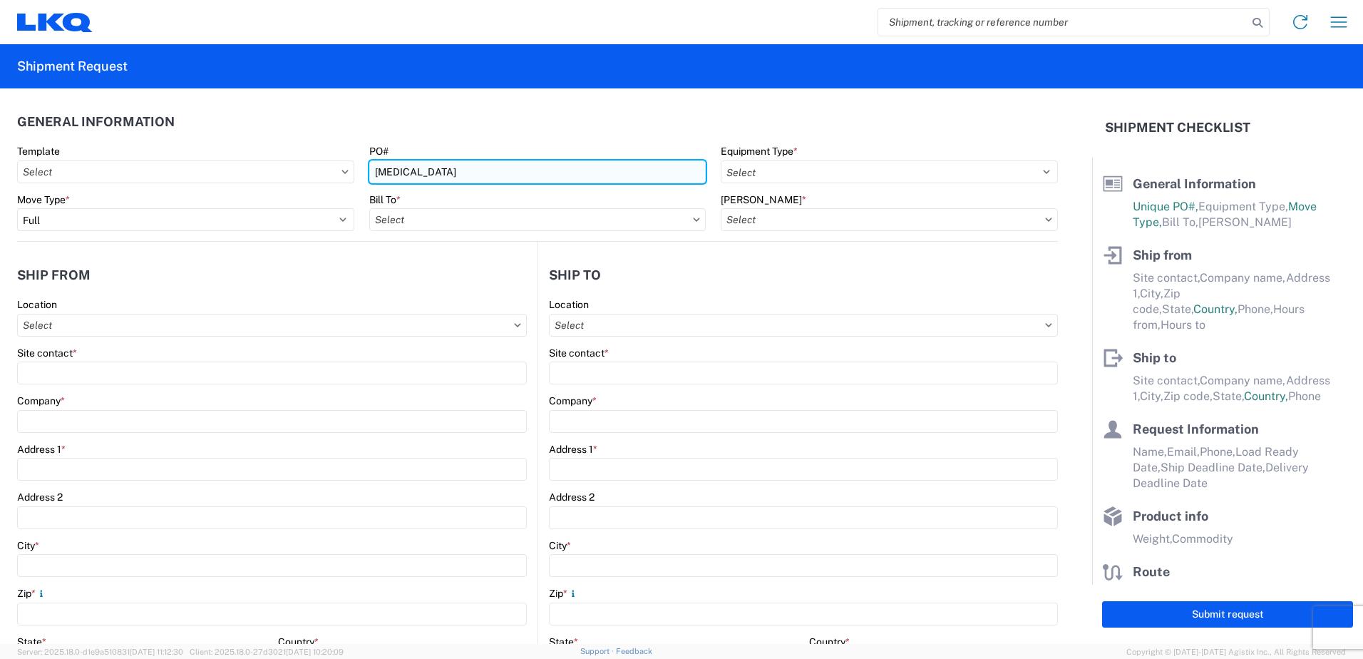
type input "46750"
type input "C.Reynolds"
type input "ctreynolds@lkqcorp.com"
type input "2602245817"
type input "2021-12-09"
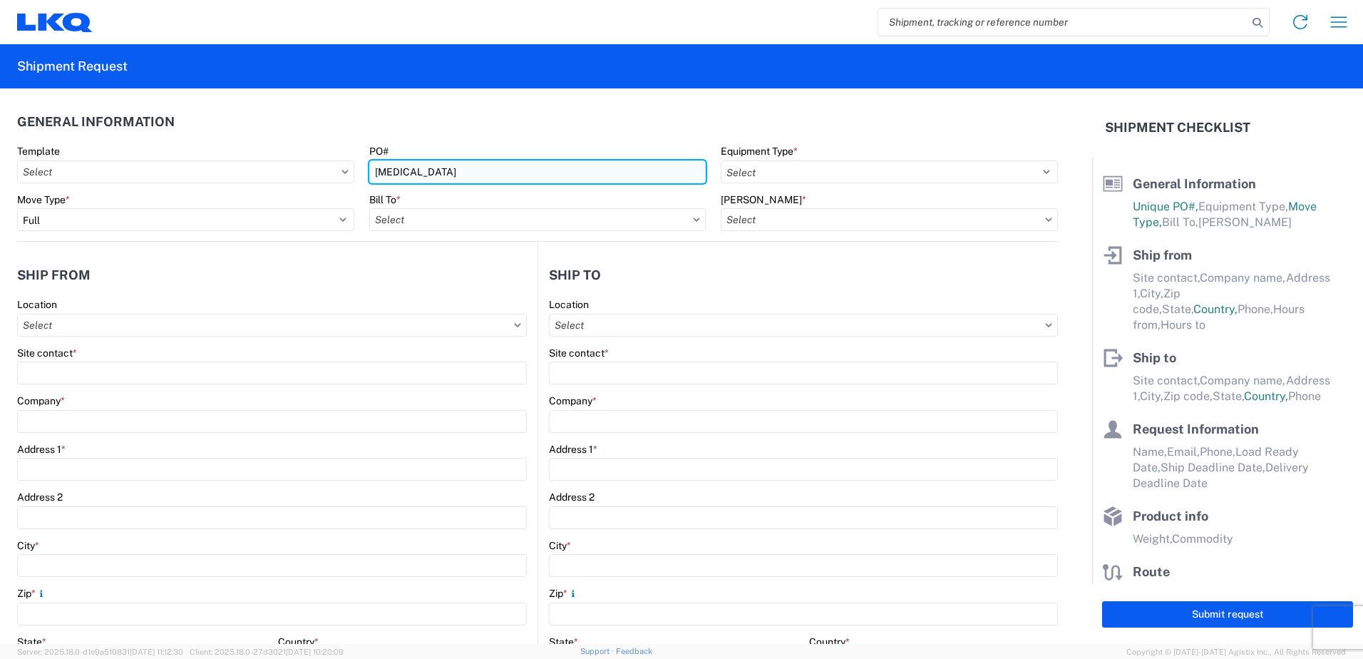
type input "2021-12-09"
type input "40000"
type input "Wheels - Stacked & Palletized"
type input "20"
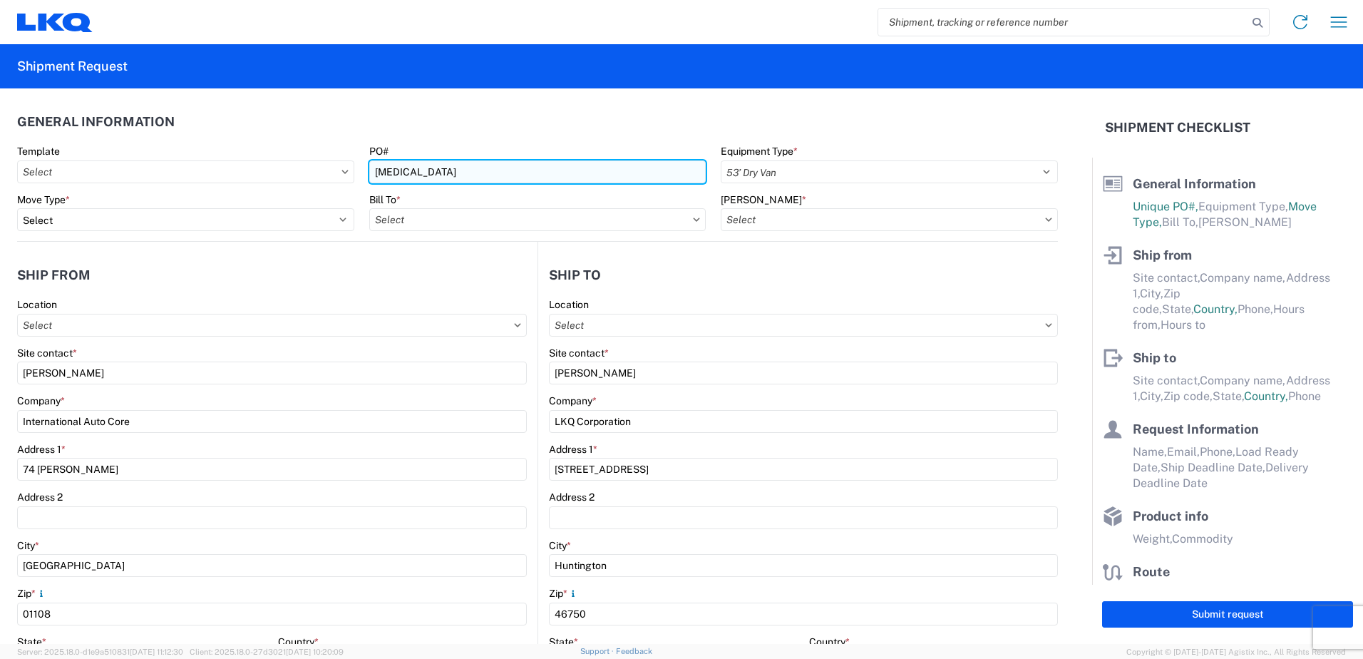
type input "3392-3015-50180-0000 - 3392 Freight In - Wheel Cores"
select select "MA"
select select "US"
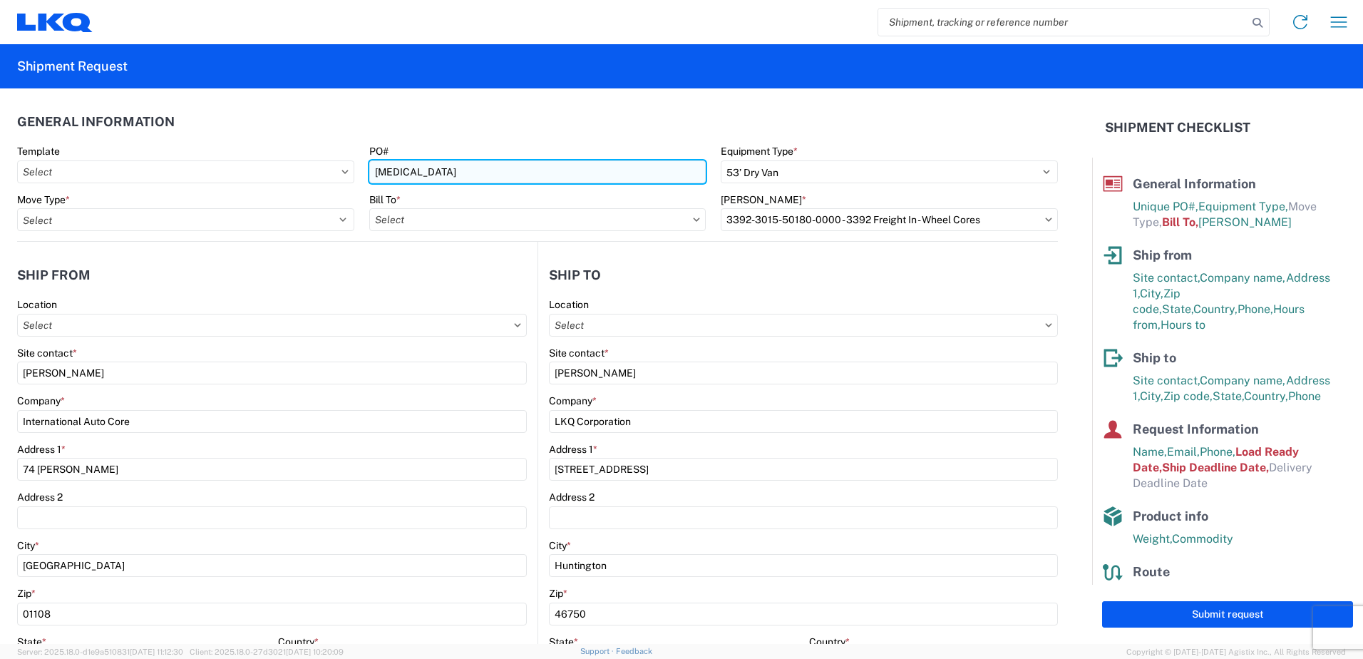
type input "3392 - Transmetco"
type input "T31393-2"
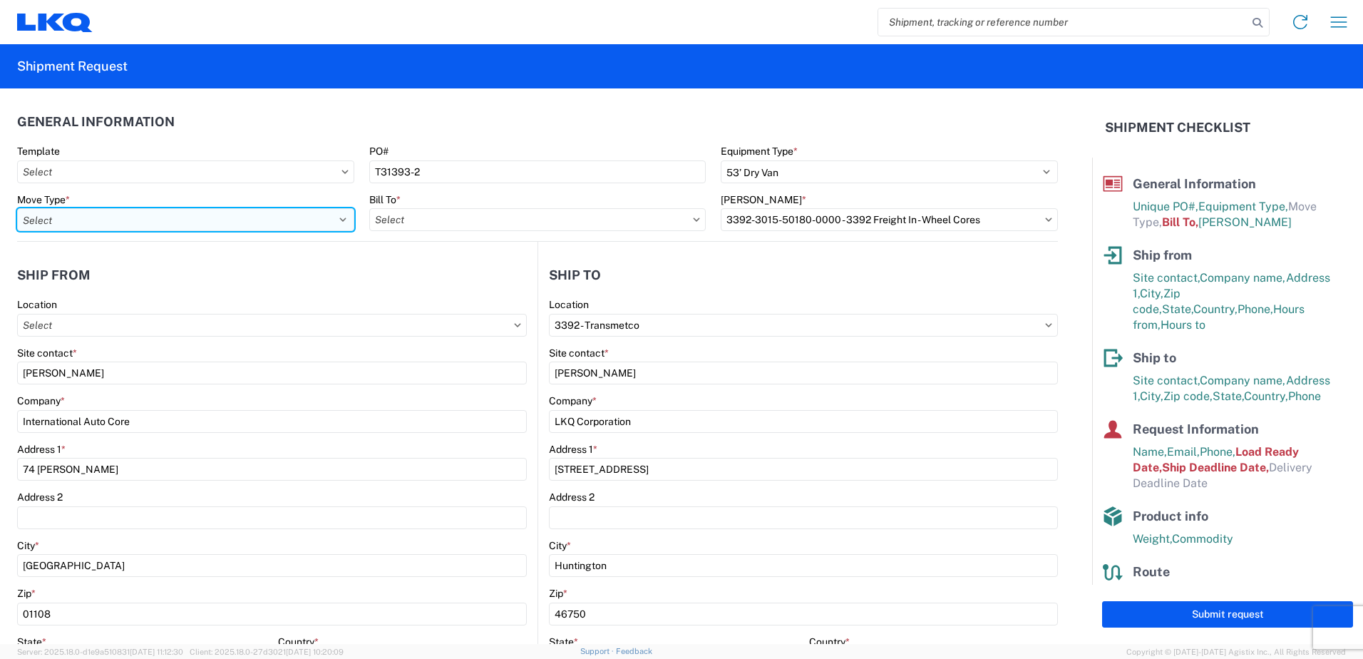
click at [243, 225] on select "Select Full Partial TL" at bounding box center [185, 219] width 337 height 23
select select "FULL"
click at [17, 208] on select "Select Full Partial TL" at bounding box center [185, 219] width 337 height 23
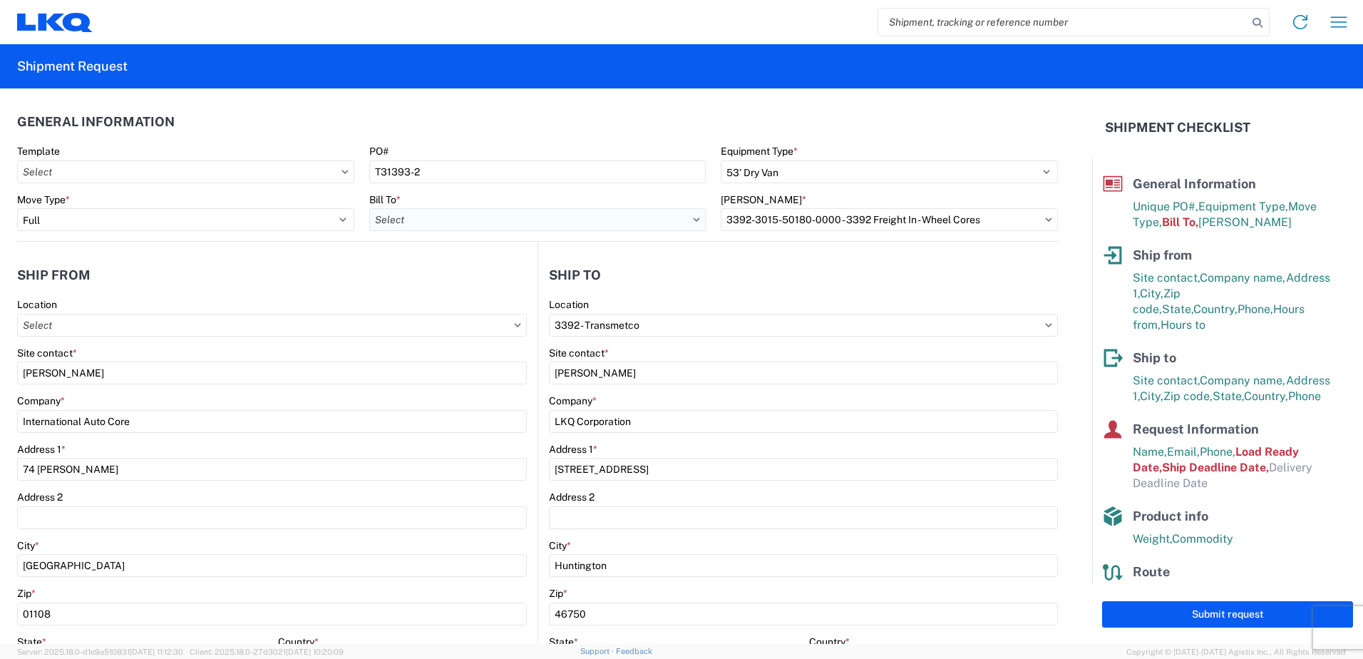
click at [413, 219] on input "Bill To *" at bounding box center [537, 219] width 337 height 23
type input "3392"
click at [453, 285] on div "3392 - Transmetco" at bounding box center [494, 283] width 250 height 23
type input "3392 - Transmetco"
click at [765, 220] on input "Bill Code *" at bounding box center [889, 219] width 337 height 23
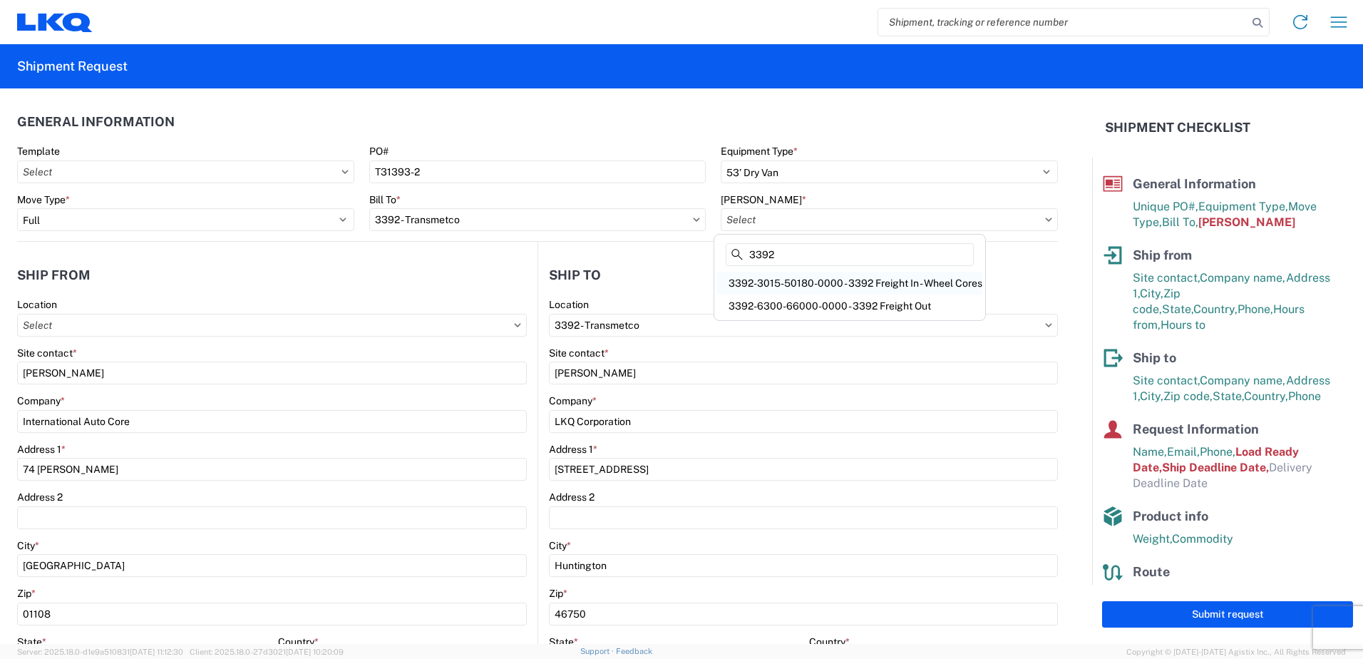
type input "3392"
click at [828, 281] on div "3392-3015-50180-0000 - 3392 Freight In - Wheel Cores" at bounding box center [849, 283] width 265 height 23
type input "3392-3015-50180-0000 - 3392 Freight In - Wheel Cores"
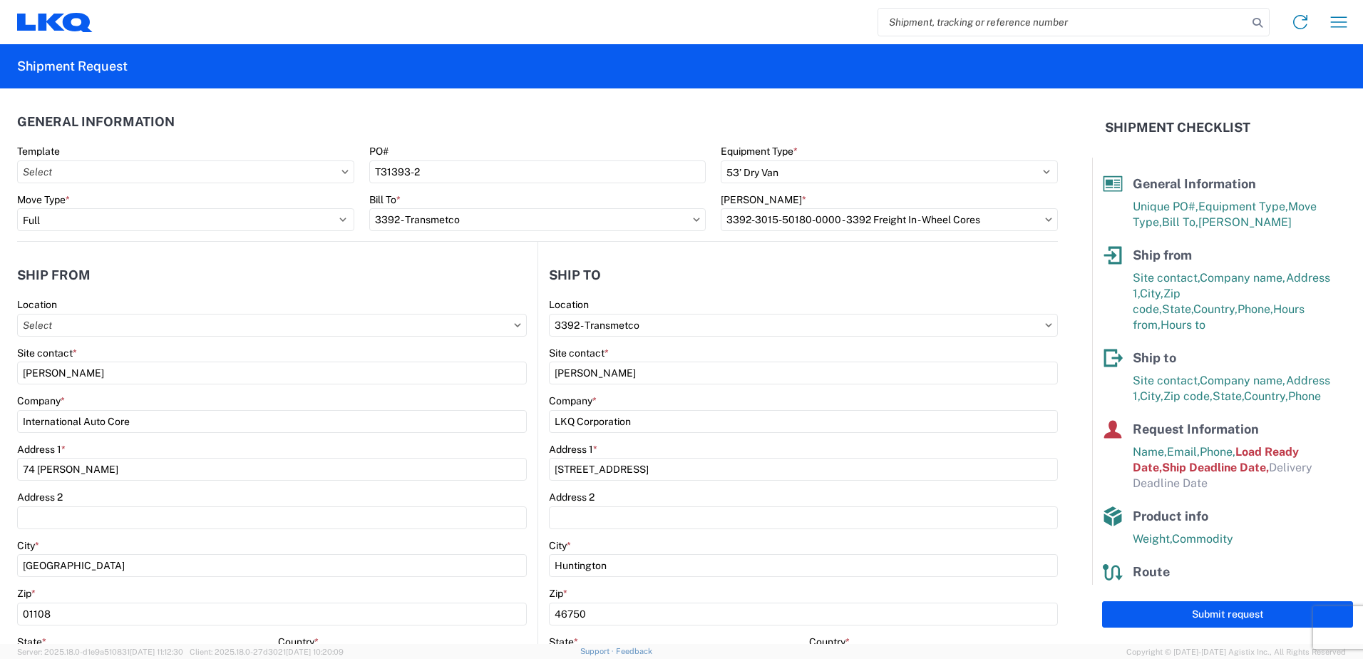
click at [427, 262] on header "Ship from" at bounding box center [277, 275] width 520 height 32
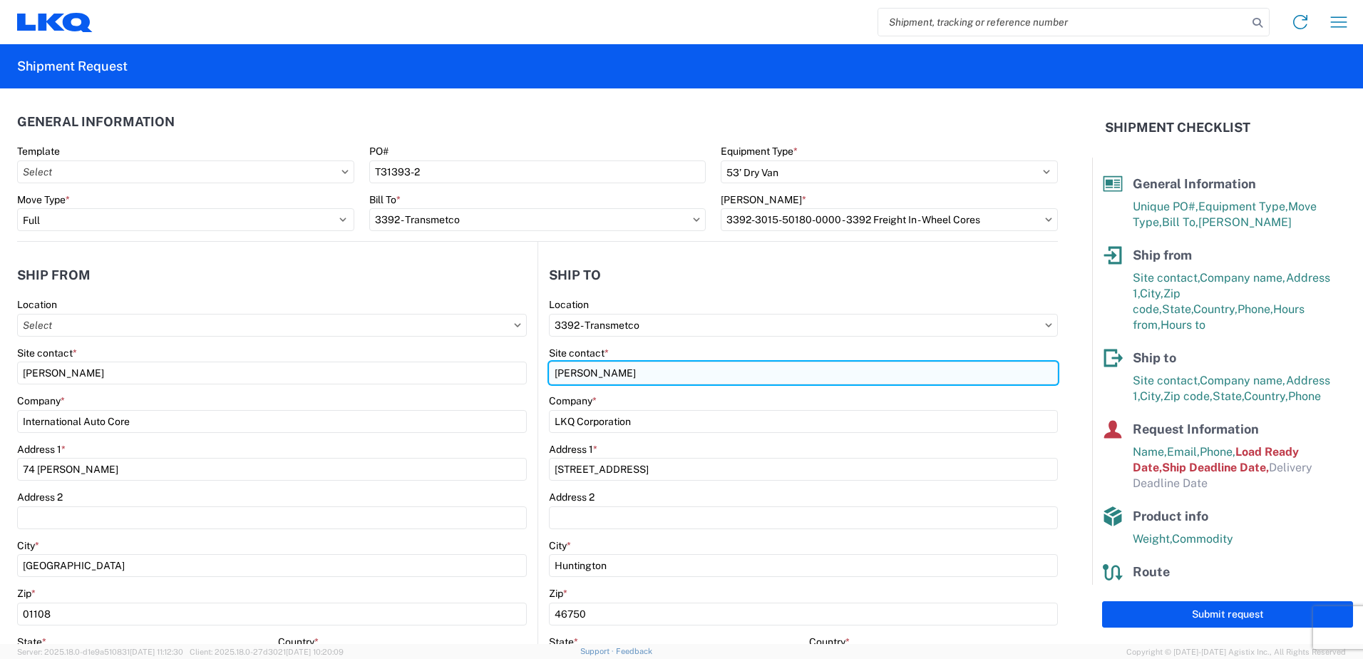
click at [612, 370] on input "C.Reynolds" at bounding box center [803, 372] width 509 height 23
type input "C"
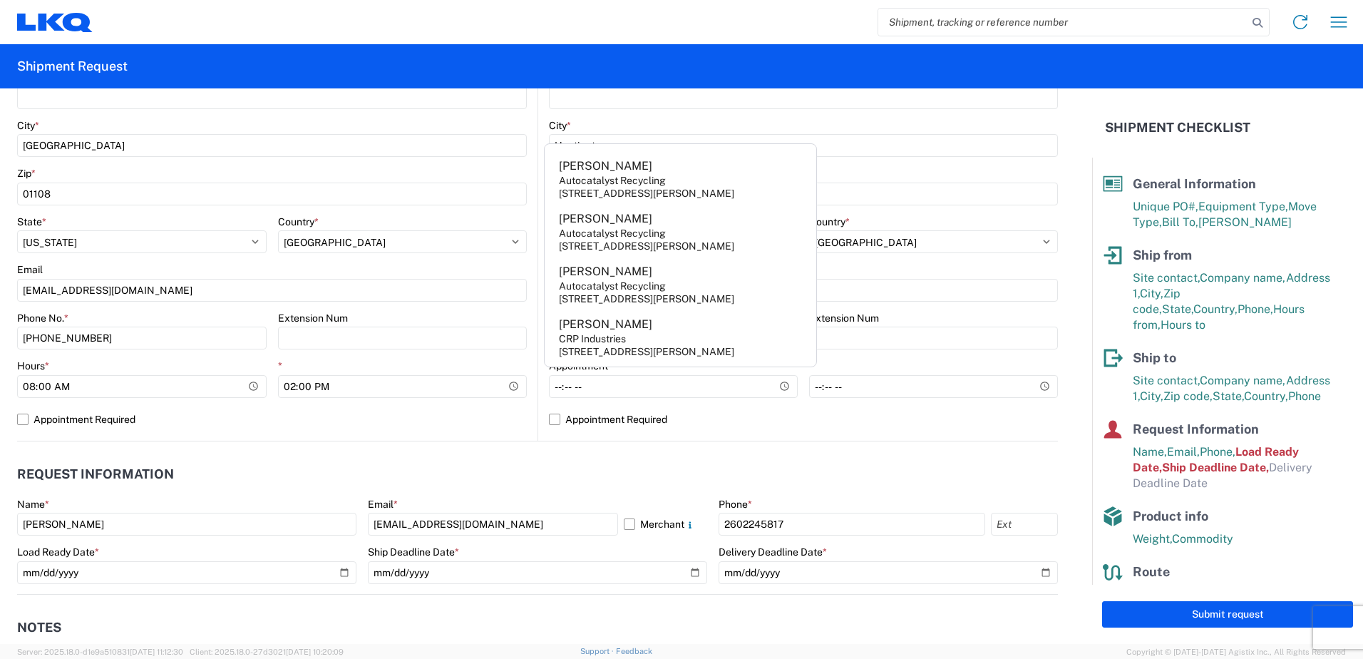
scroll to position [428, 0]
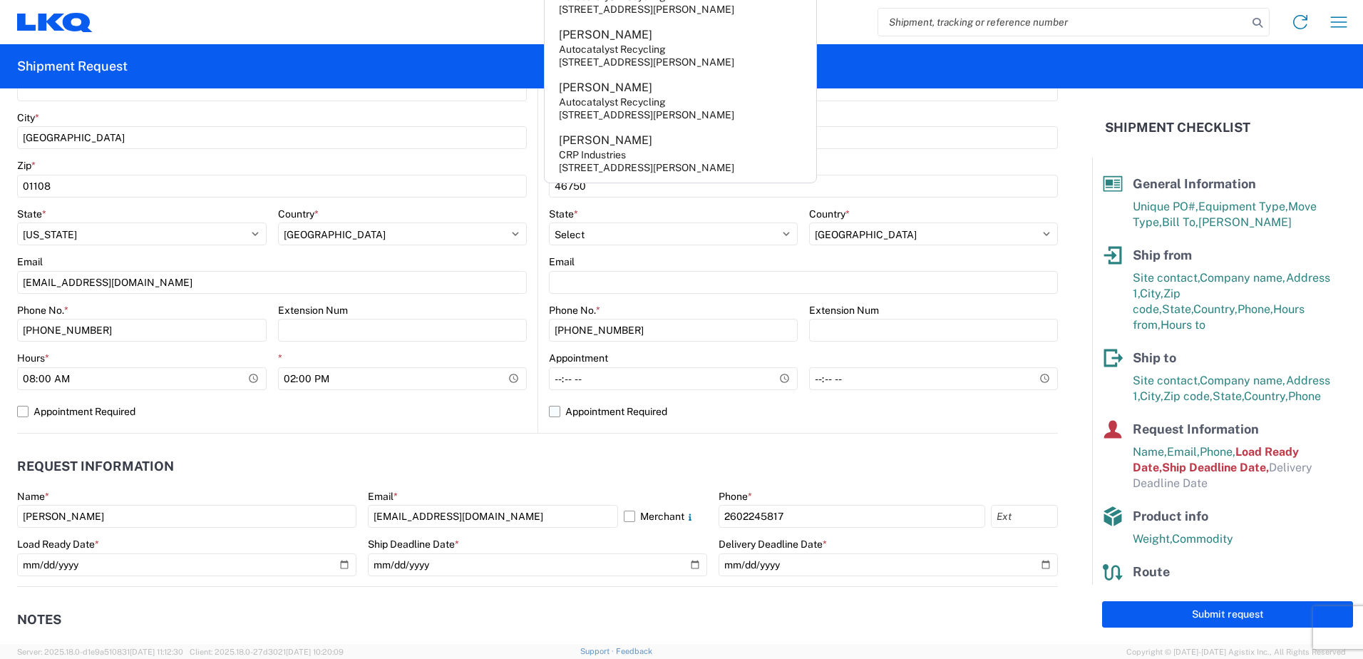
type input "Ryan"
click at [555, 414] on label "Appointment Required" at bounding box center [803, 411] width 509 height 23
click at [0, 0] on input "Appointment Required" at bounding box center [0, 0] width 0 height 0
select select "IN"
select select "US"
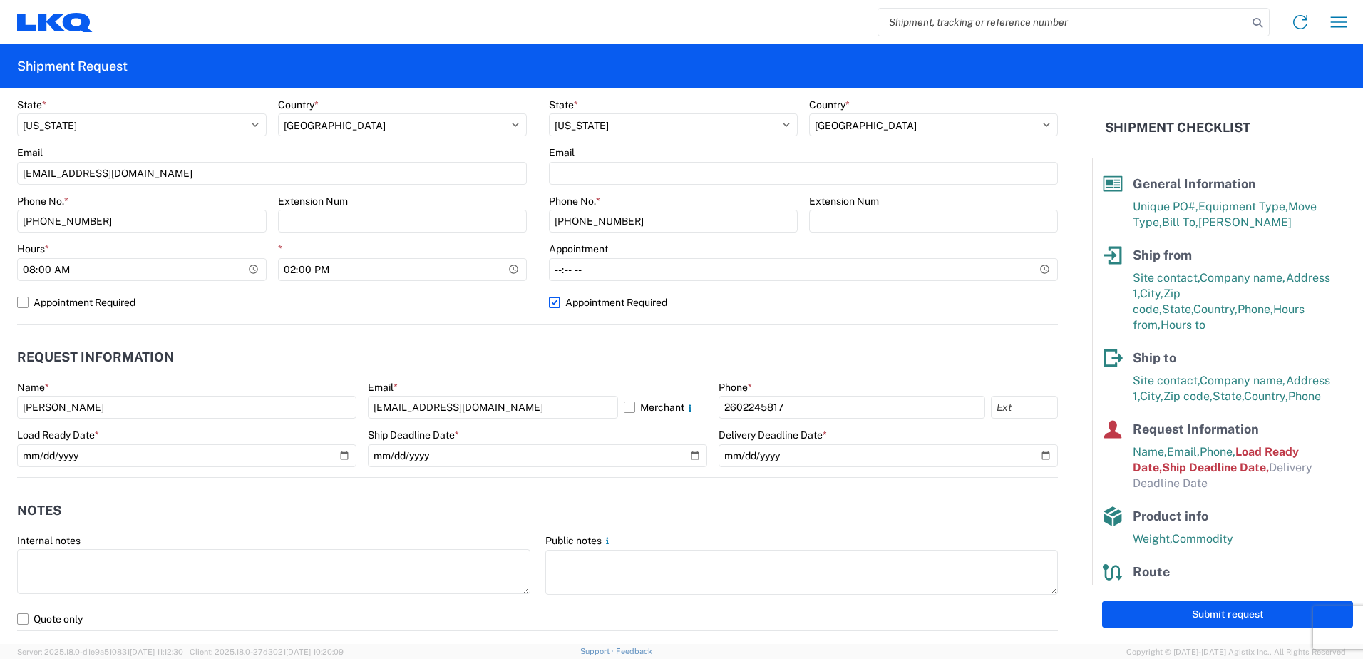
scroll to position [570, 0]
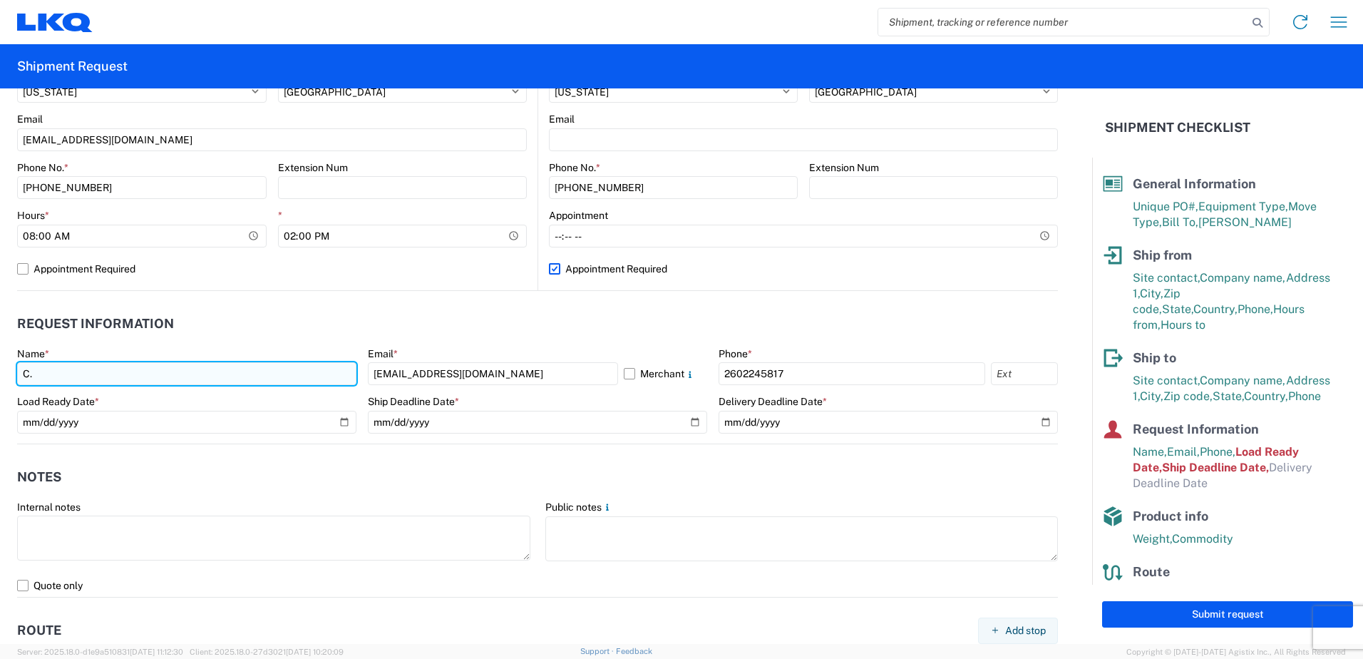
type input "C"
type input "Ryan"
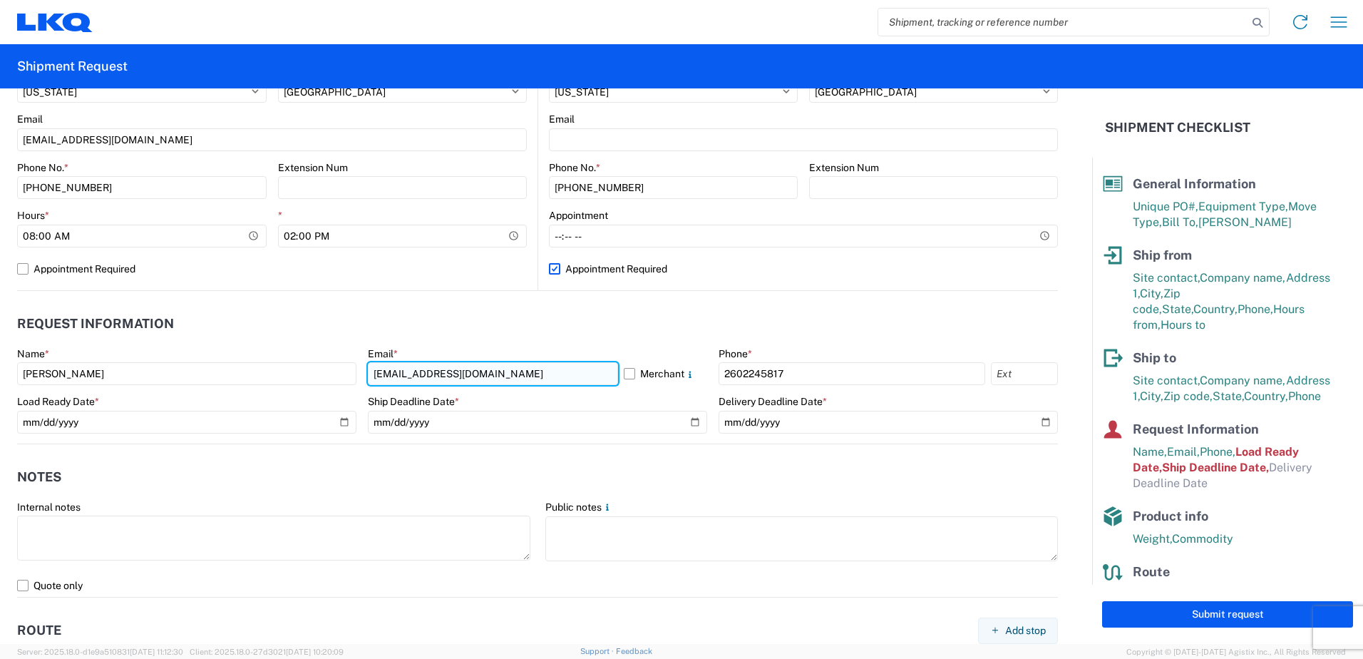
click at [496, 373] on input "ctreynolds@lkqcorp.com" at bounding box center [493, 373] width 250 height 23
type input "c"
type input "rxgledhill@lkqcorp.com"
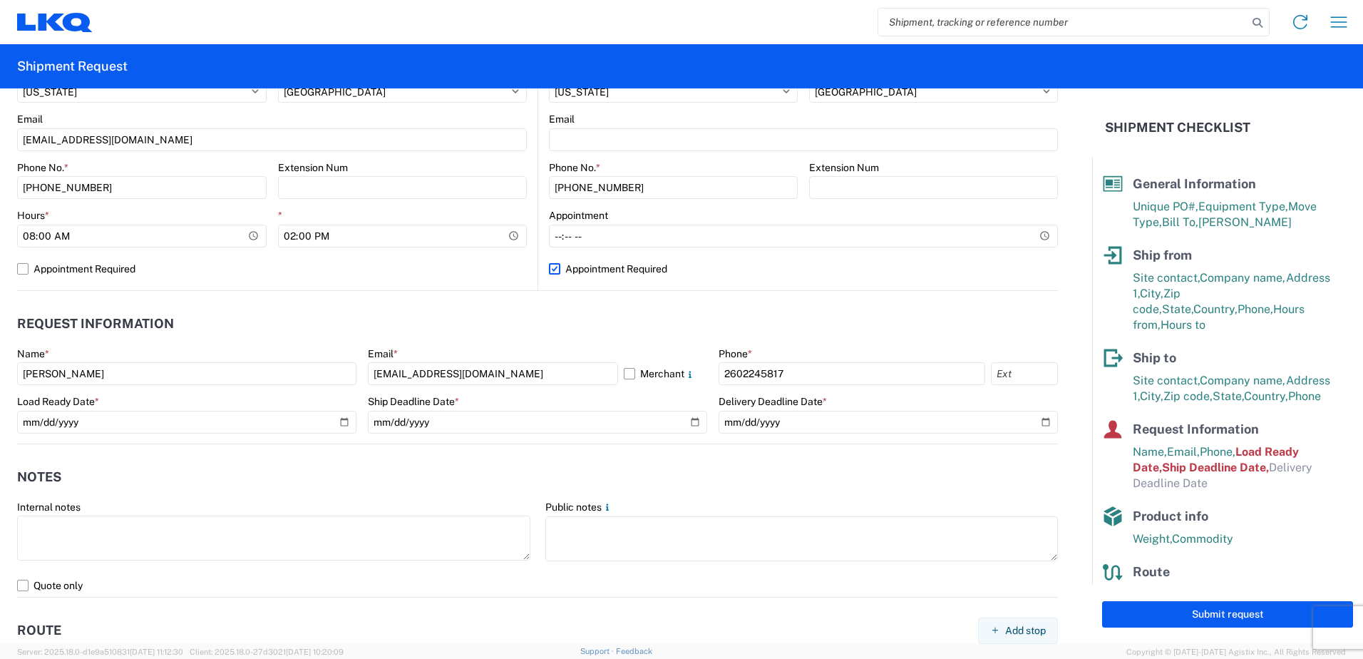
click at [577, 313] on header "Request Information" at bounding box center [537, 324] width 1041 height 32
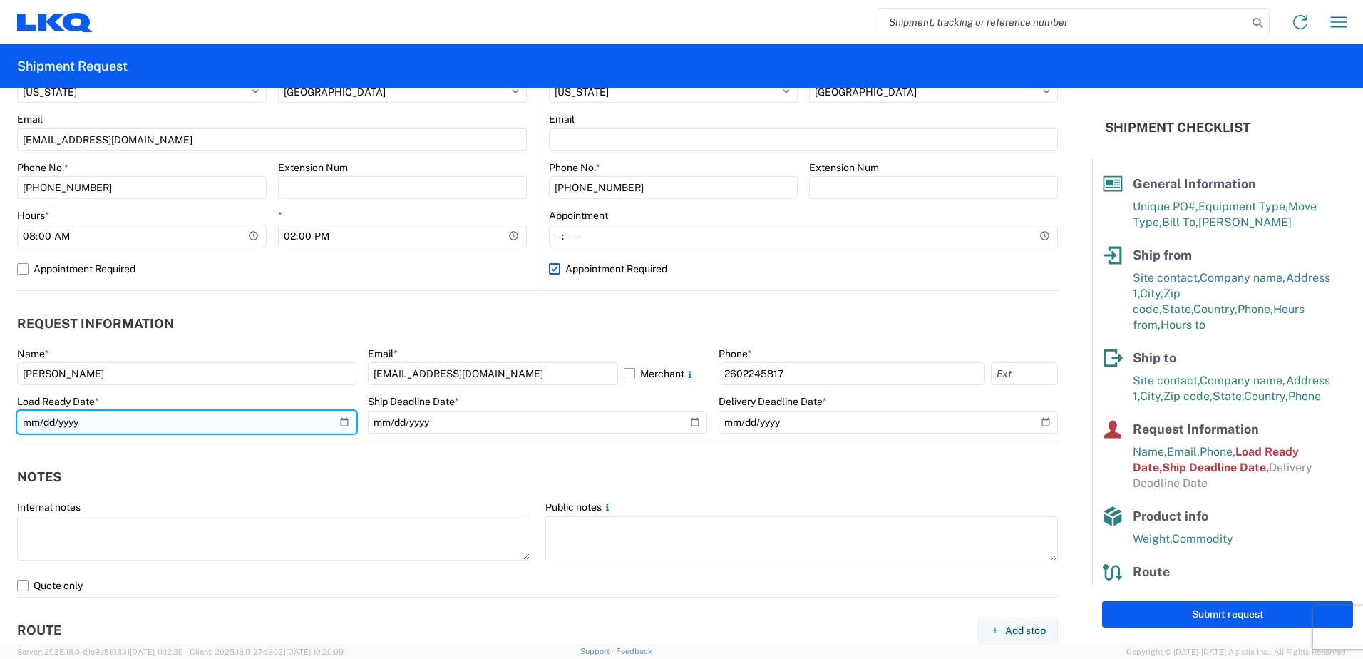
click at [334, 426] on input "2021-12-09" at bounding box center [186, 422] width 339 height 23
click at [339, 423] on input "2021-12-09" at bounding box center [186, 422] width 339 height 23
type input "2025-09-17"
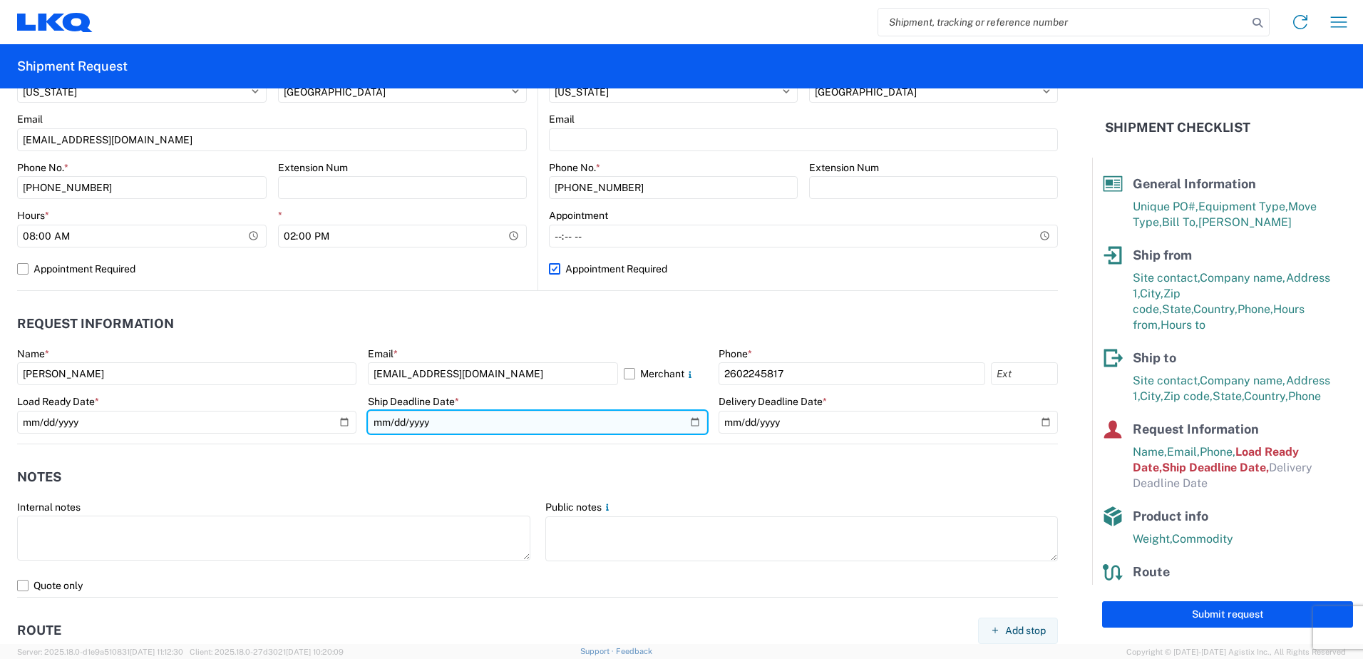
click at [690, 425] on input "2021-12-09" at bounding box center [537, 422] width 339 height 23
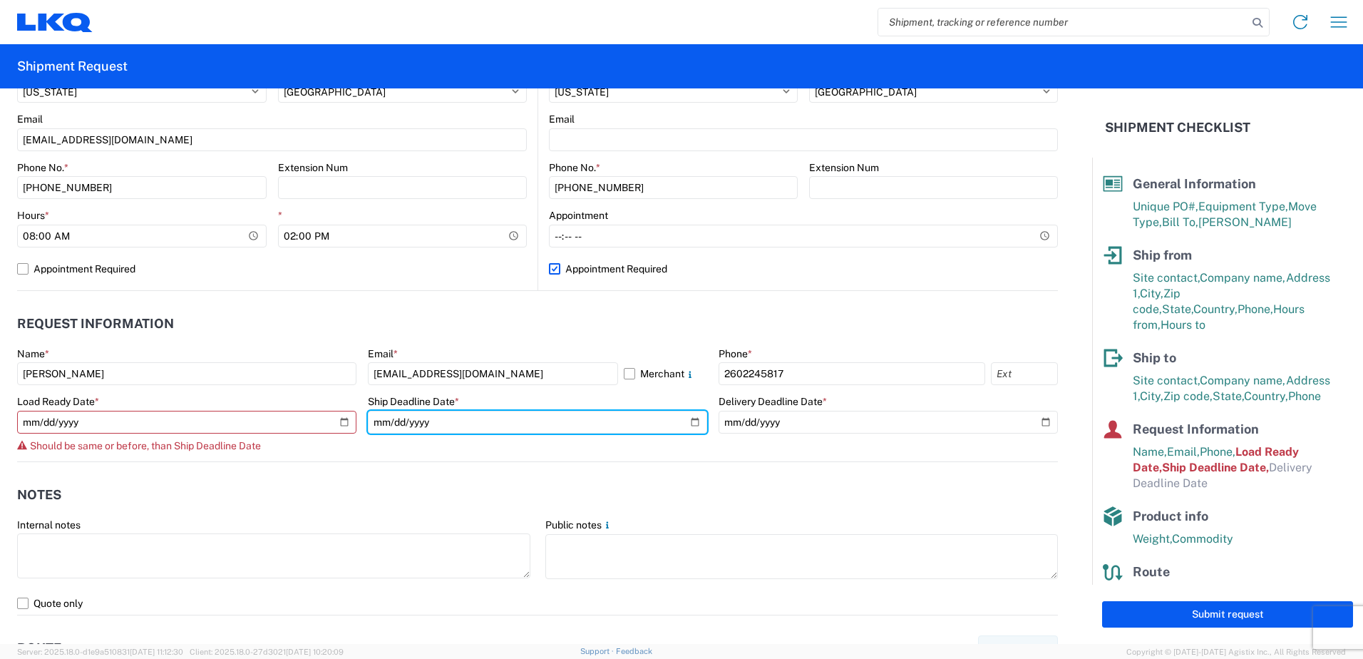
type input "2025-09-17"
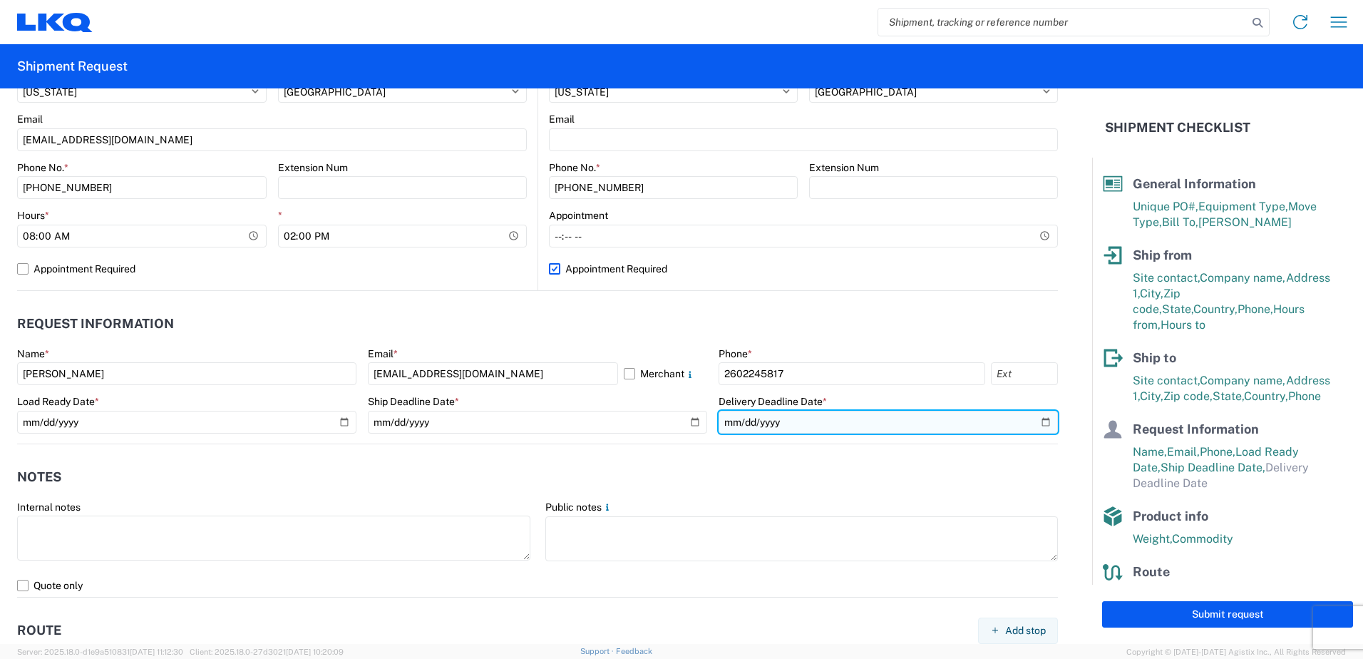
click at [1035, 419] on input "date" at bounding box center [888, 422] width 339 height 23
type input "2025-09-19"
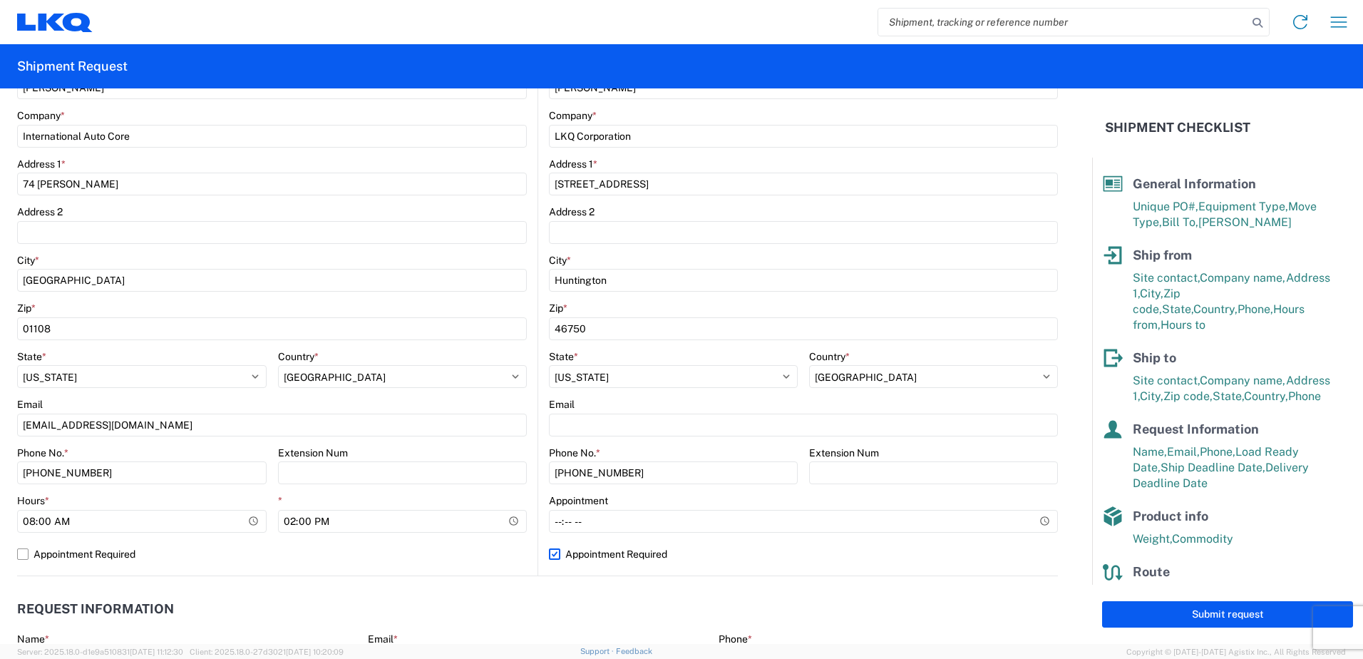
scroll to position [0, 0]
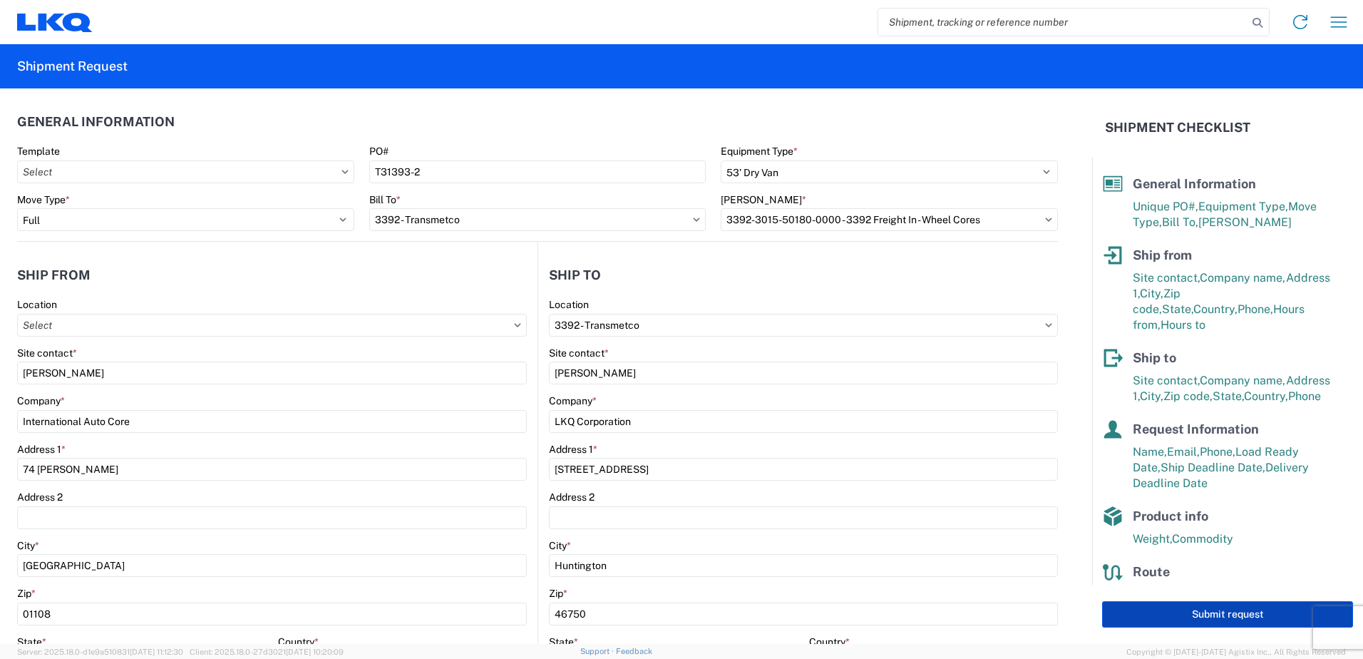
click at [1216, 619] on button "Submit request" at bounding box center [1227, 614] width 251 height 26
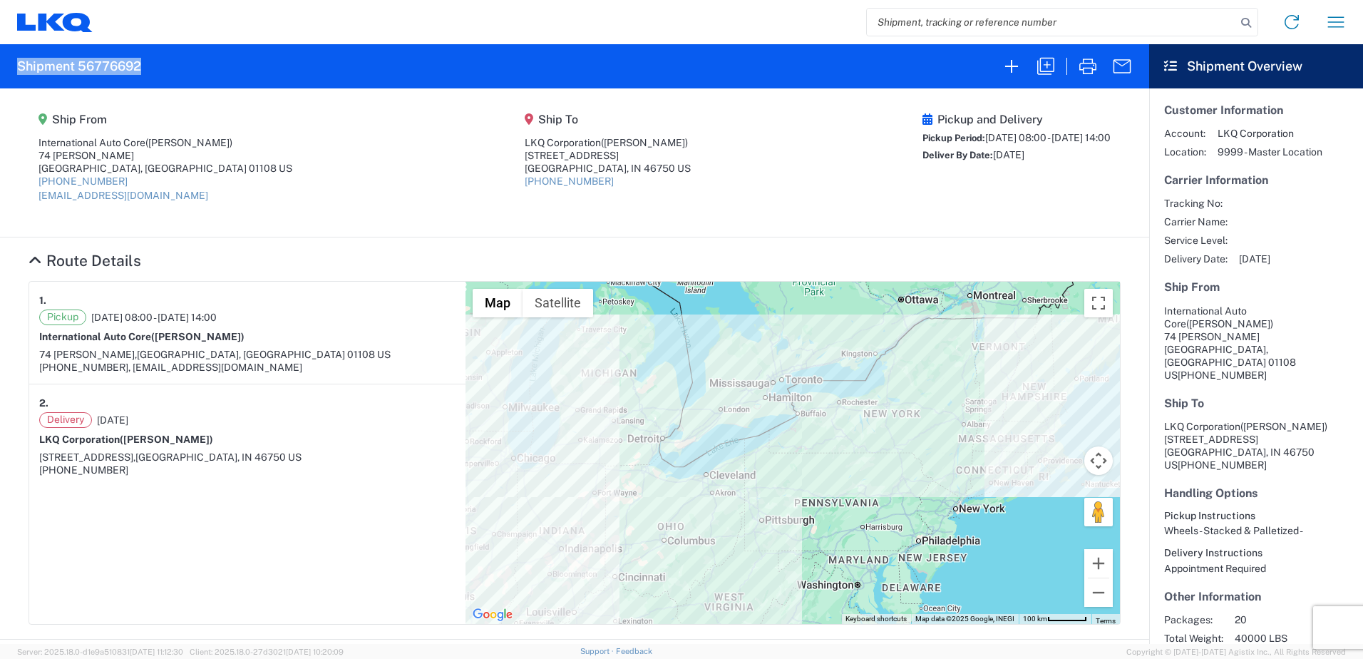
drag, startPoint x: 153, startPoint y: 65, endPoint x: 13, endPoint y: 73, distance: 140.7
click at [13, 73] on agx-form-header "Shipment 56776692" at bounding box center [574, 66] width 1149 height 44
copy h2 "Shipment 56776692"
